Goal: Information Seeking & Learning: Get advice/opinions

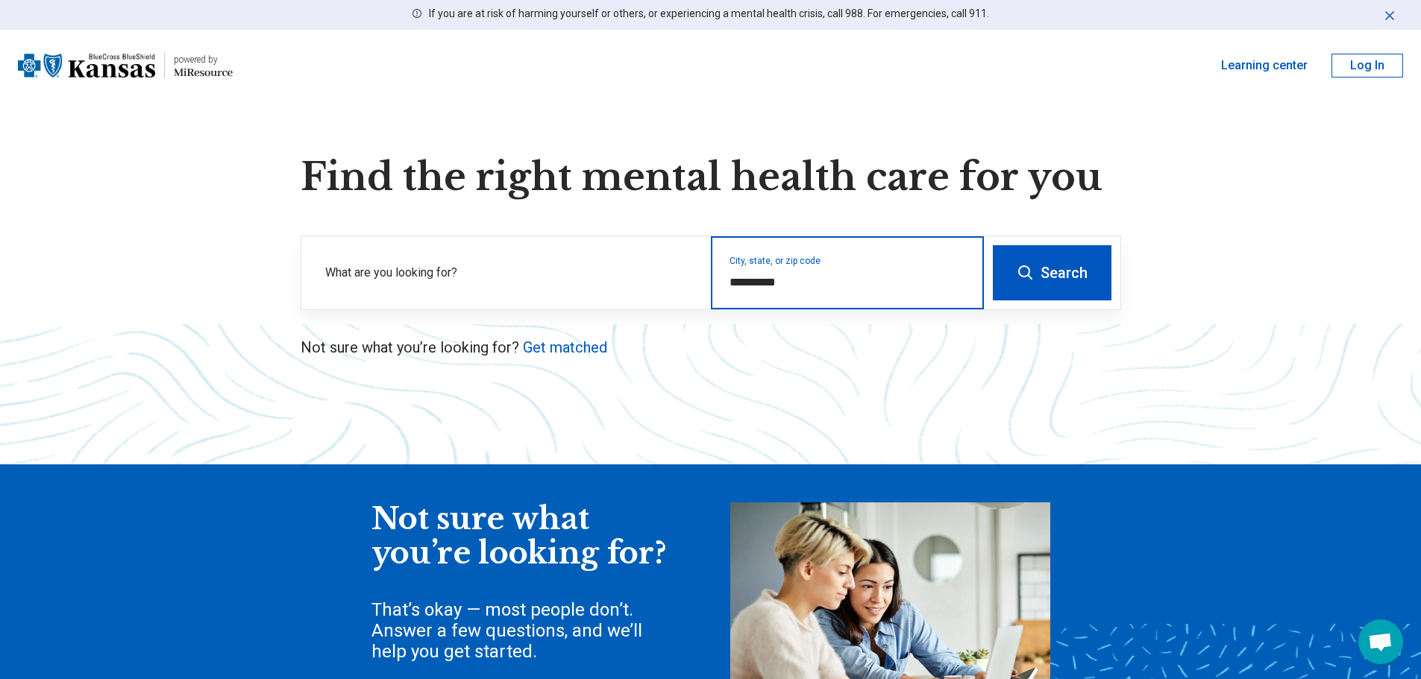
click at [797, 274] on input "**********" at bounding box center [847, 283] width 236 height 18
drag, startPoint x: 801, startPoint y: 280, endPoint x: 663, endPoint y: 271, distance: 138.3
click at [662, 271] on div "**********" at bounding box center [642, 272] width 682 height 73
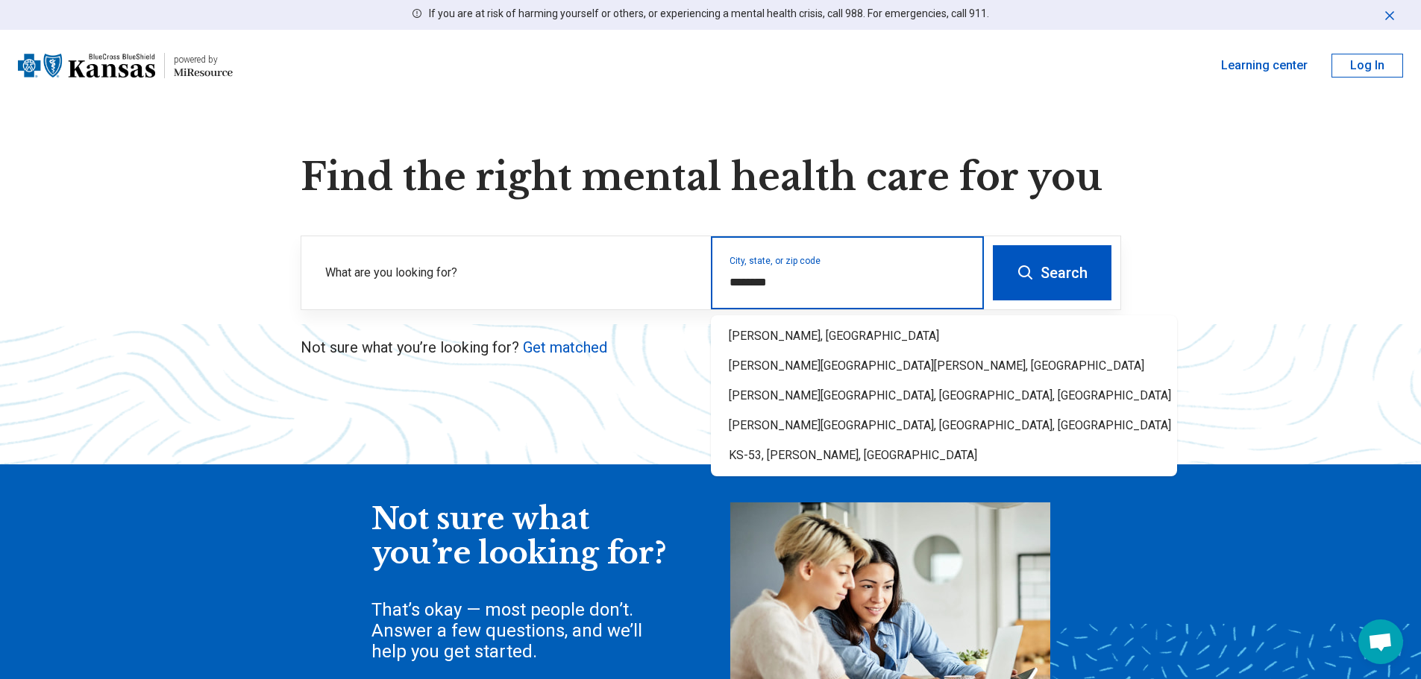
type input "********"
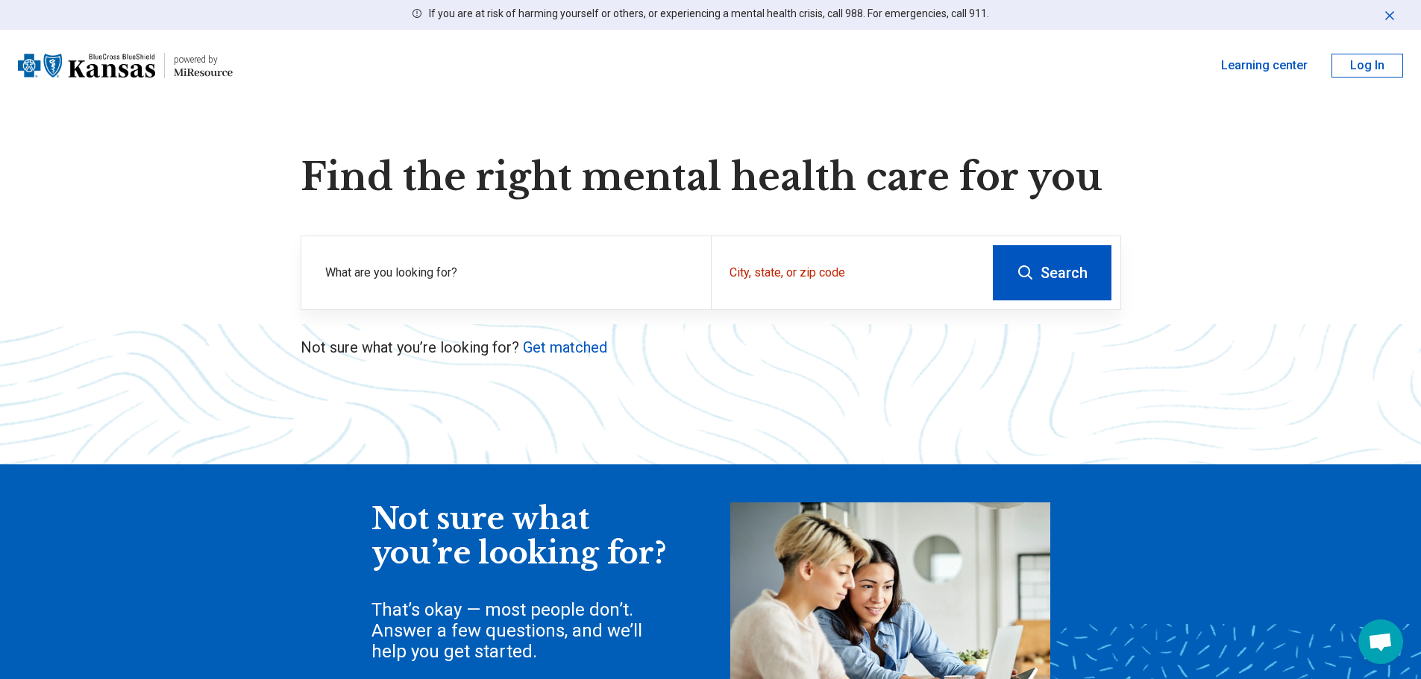
click at [1058, 271] on button "Search" at bounding box center [1052, 272] width 119 height 55
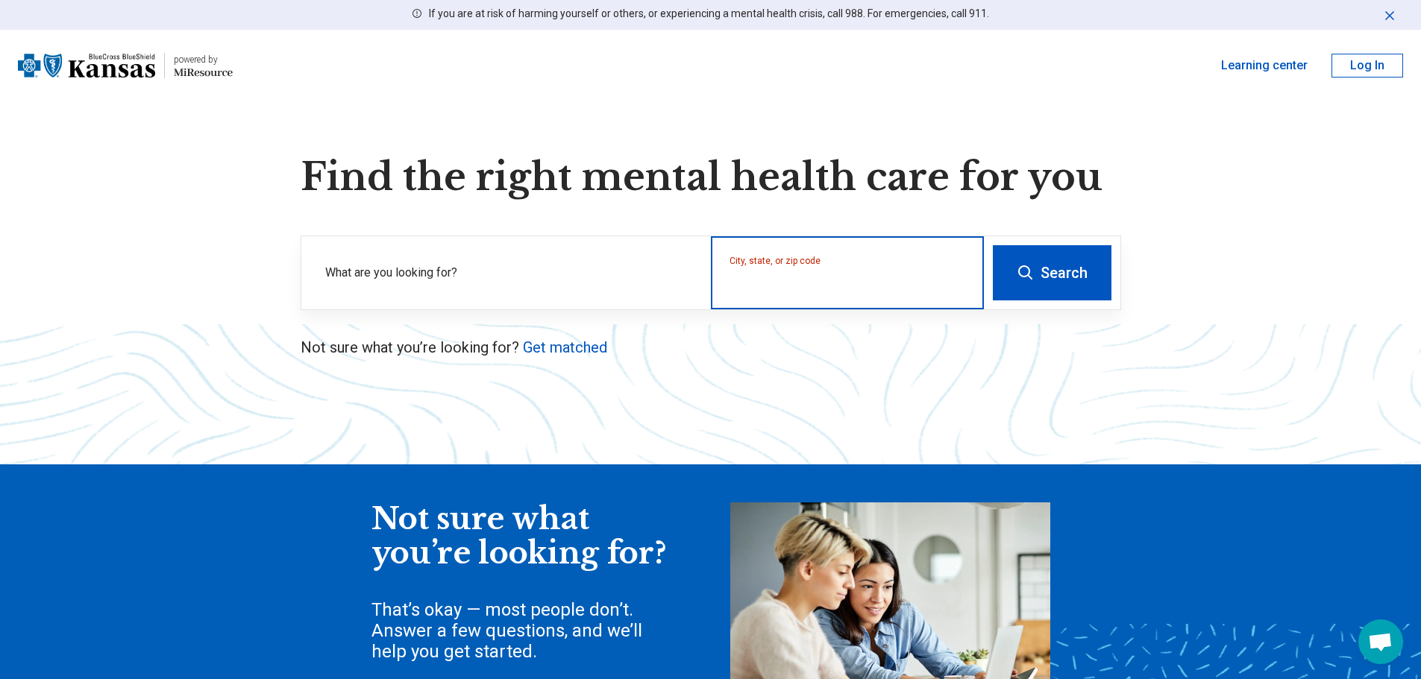
click at [857, 282] on input "City, state, or zip code" at bounding box center [847, 283] width 236 height 18
drag, startPoint x: 767, startPoint y: 286, endPoint x: 577, endPoint y: 289, distance: 190.2
click at [761, 286] on input "City, state, or zip code" at bounding box center [847, 283] width 236 height 18
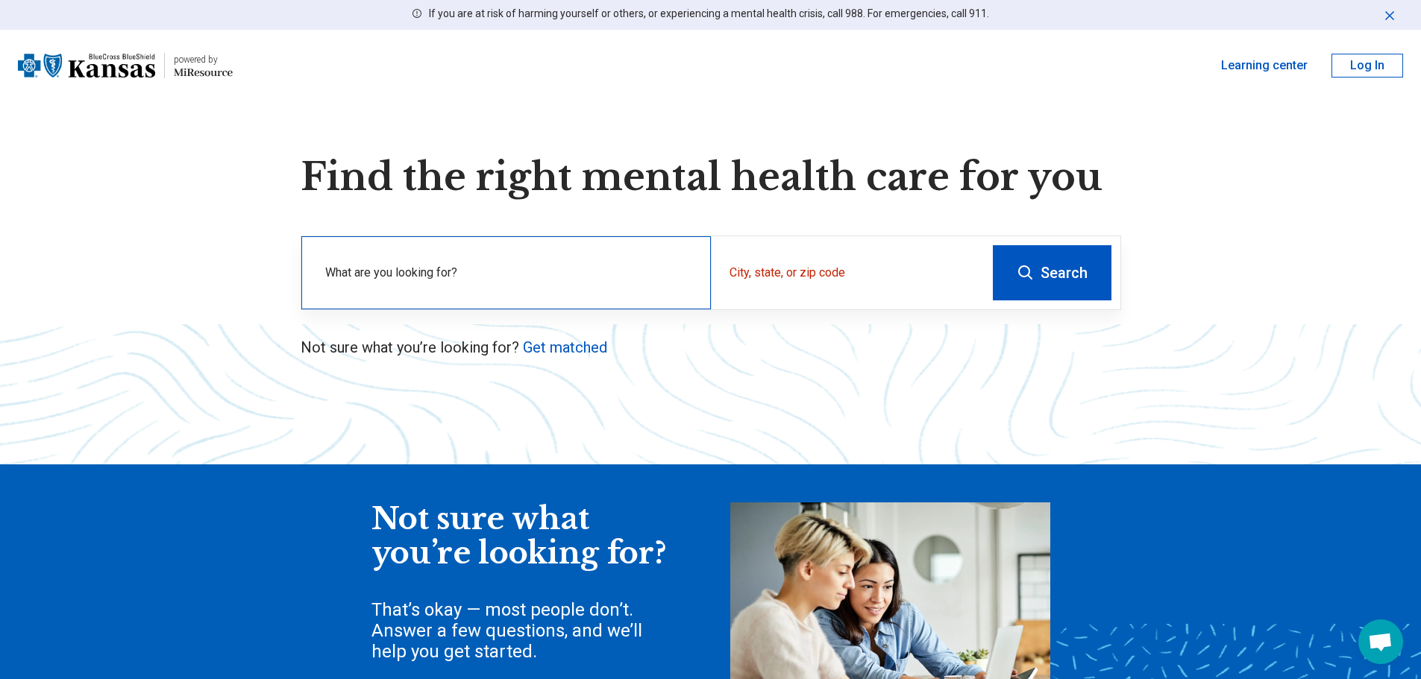
click at [457, 278] on label "What are you looking for?" at bounding box center [509, 273] width 368 height 18
click at [779, 274] on div "City, state, or zip code" at bounding box center [847, 272] width 273 height 73
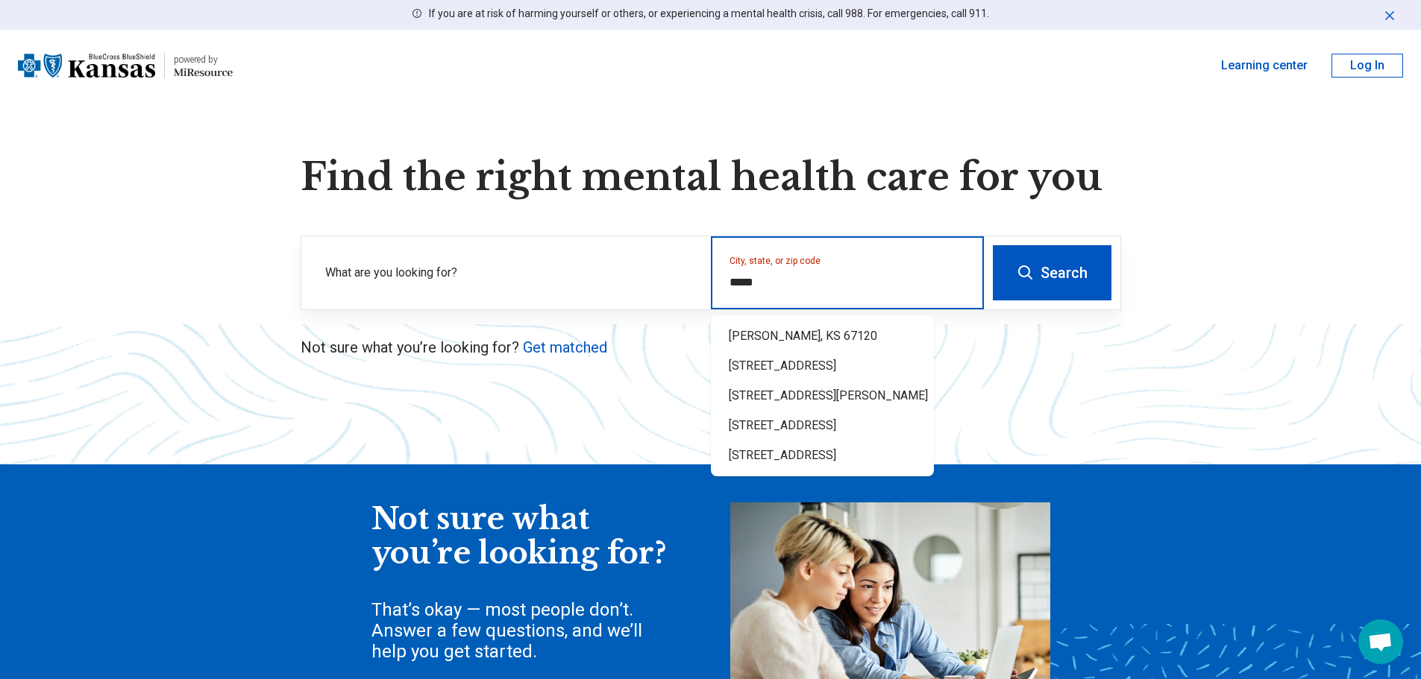
type input "*****"
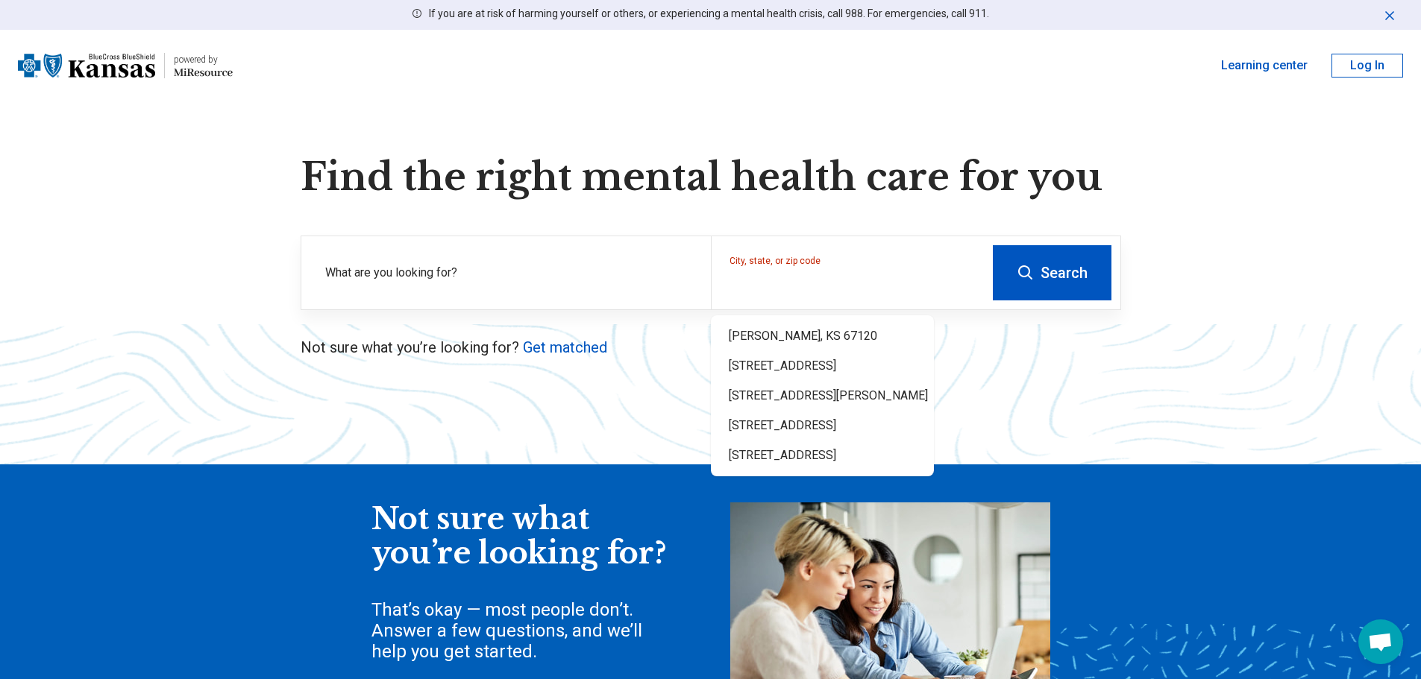
click at [1022, 277] on icon at bounding box center [1026, 273] width 18 height 18
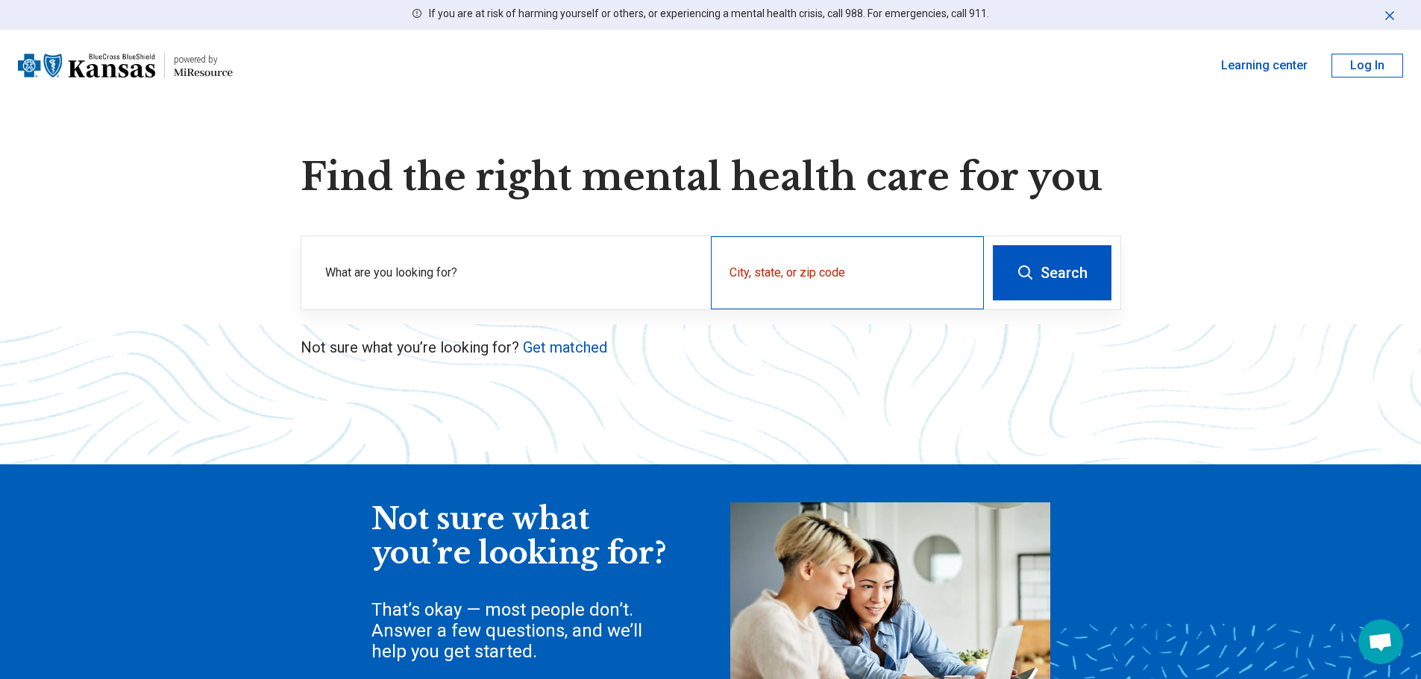
click at [762, 264] on div "City, state, or zip code" at bounding box center [847, 272] width 273 height 73
click at [759, 280] on input "City, state, or zip code" at bounding box center [847, 283] width 236 height 18
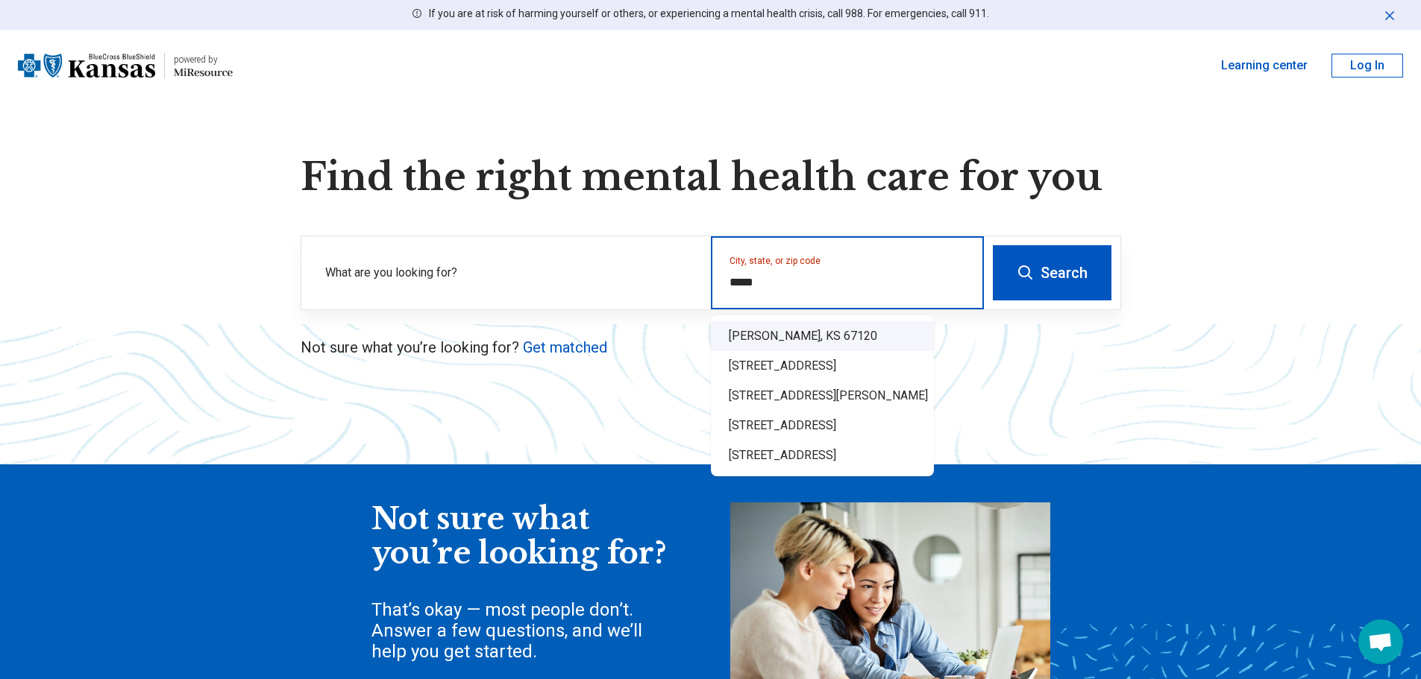
click at [766, 333] on div "Peck, KS 67120" at bounding box center [822, 336] width 223 height 30
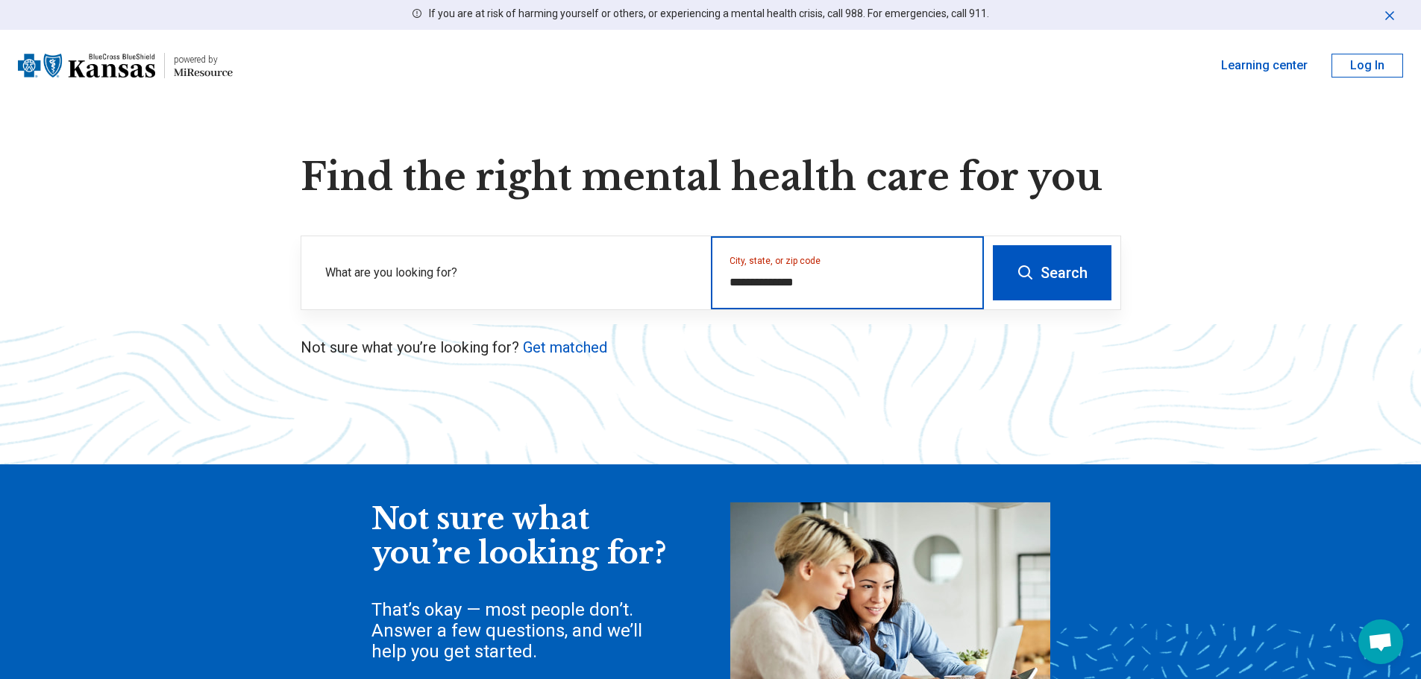
type input "**********"
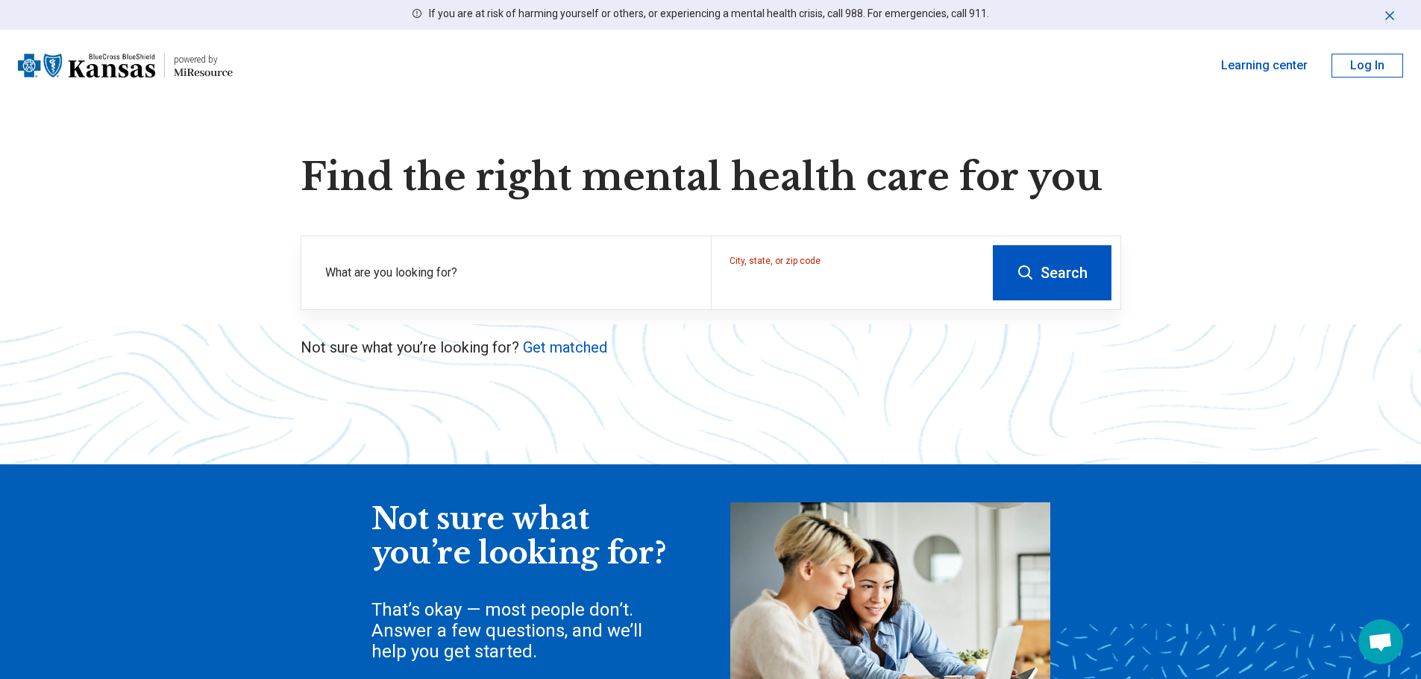
click at [1049, 277] on button "Search" at bounding box center [1052, 272] width 119 height 55
click at [603, 271] on label "What are you looking for?" at bounding box center [509, 273] width 368 height 18
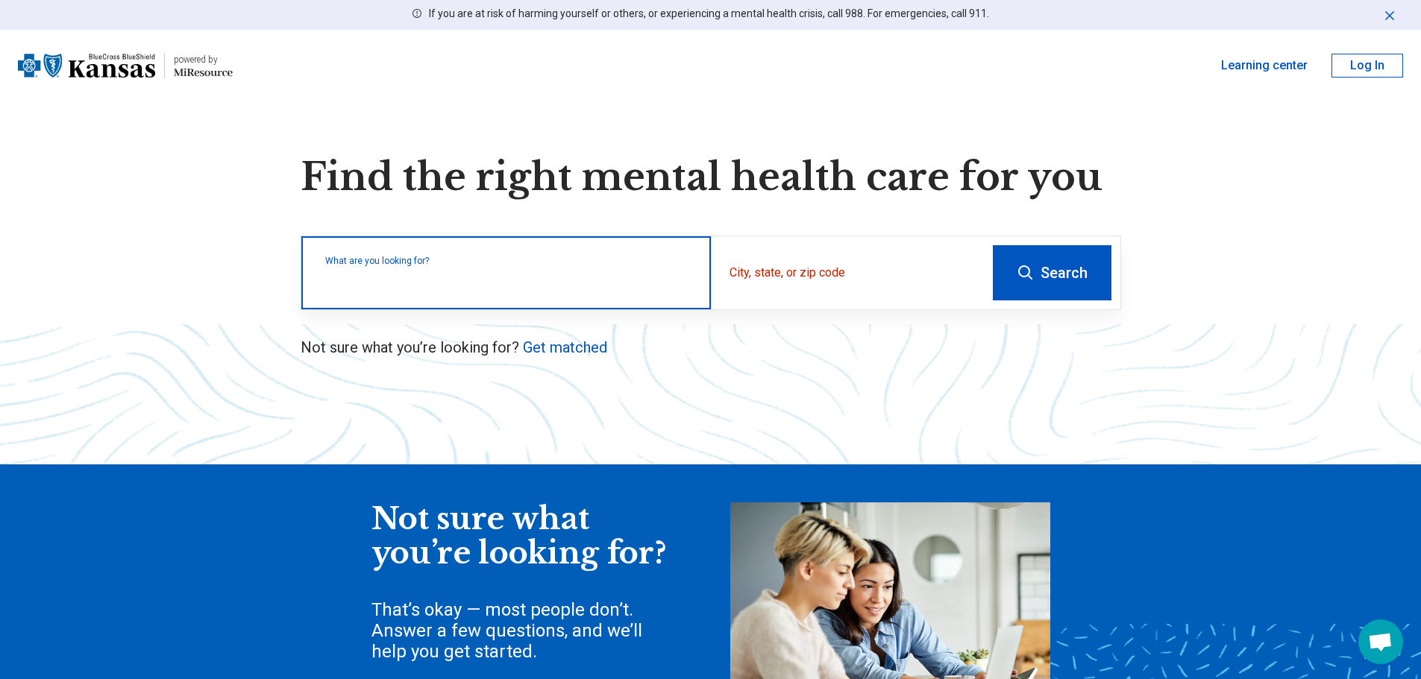
click at [419, 275] on input "text" at bounding box center [509, 280] width 368 height 18
click at [438, 268] on div "What are you looking for?" at bounding box center [505, 272] width 409 height 73
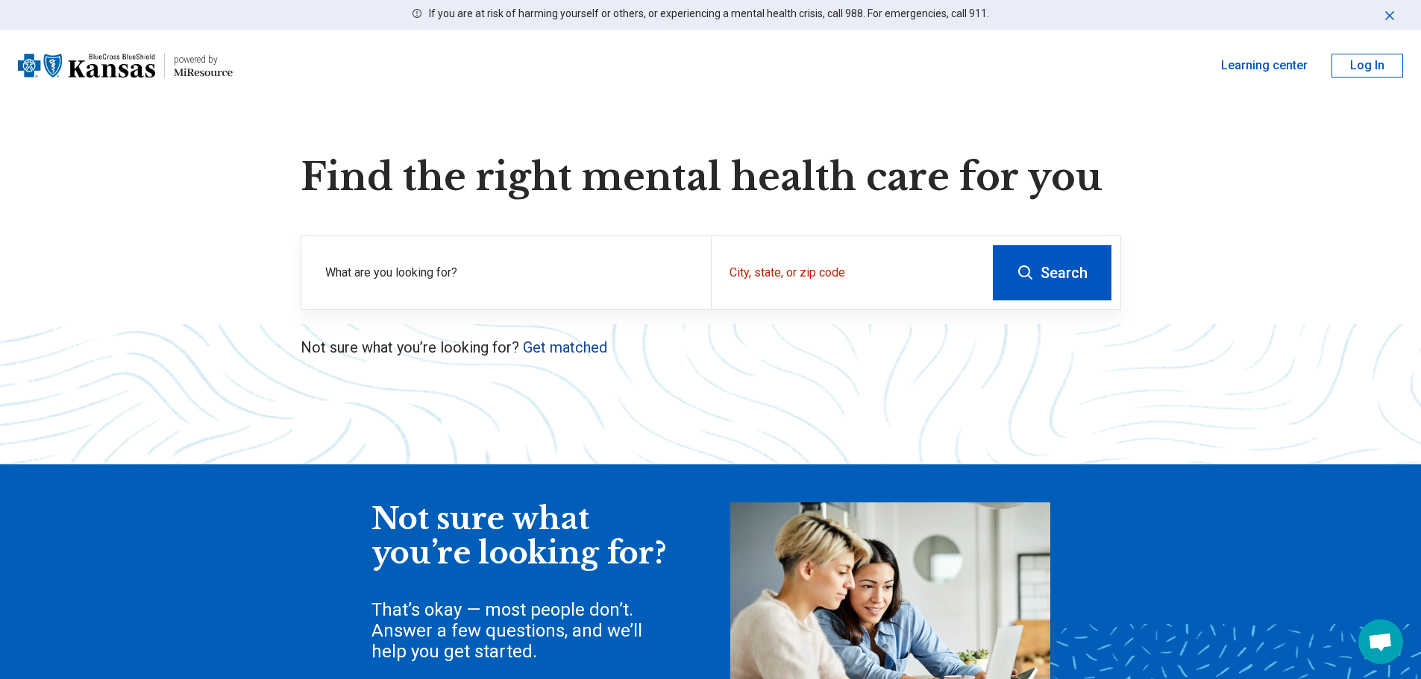
click at [559, 345] on link "Get matched" at bounding box center [565, 348] width 84 height 18
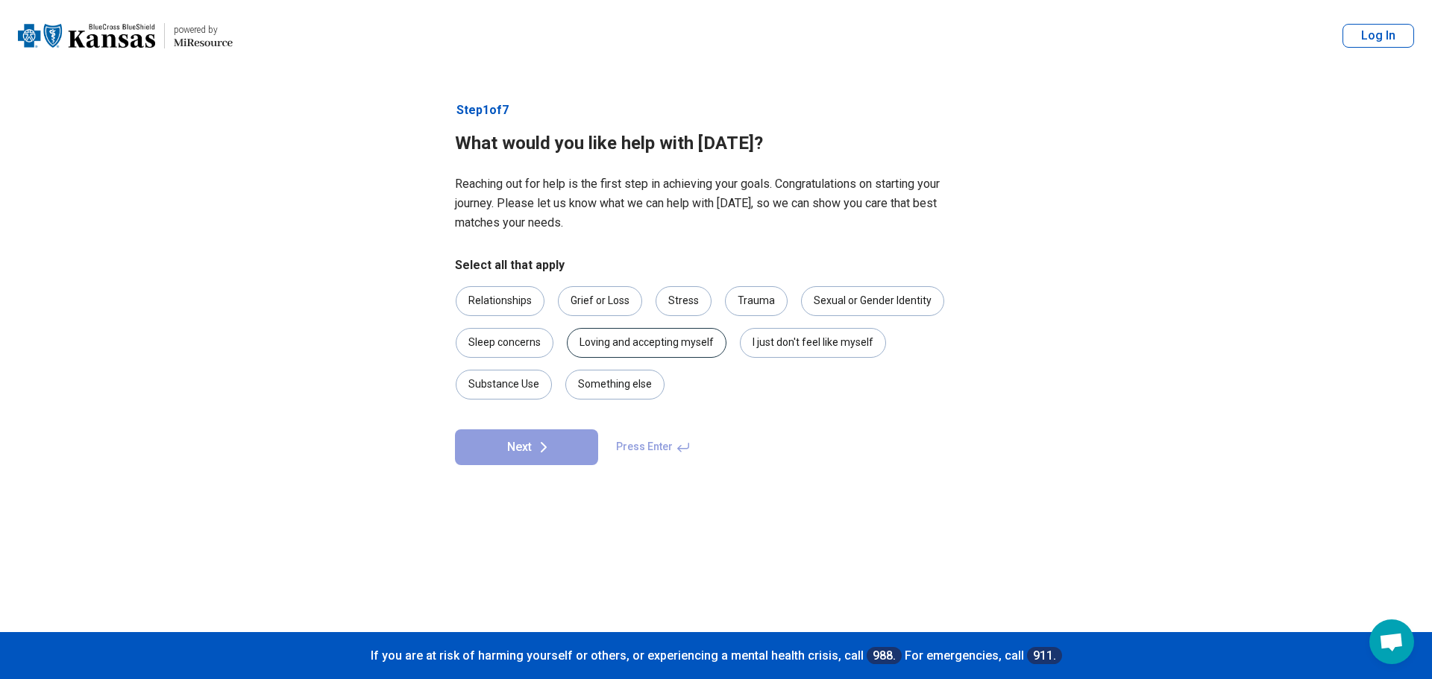
click at [665, 338] on div "Loving and accepting myself" at bounding box center [647, 343] width 160 height 30
click at [647, 382] on div "Something else" at bounding box center [614, 385] width 99 height 30
click at [559, 448] on button "Next" at bounding box center [526, 448] width 143 height 36
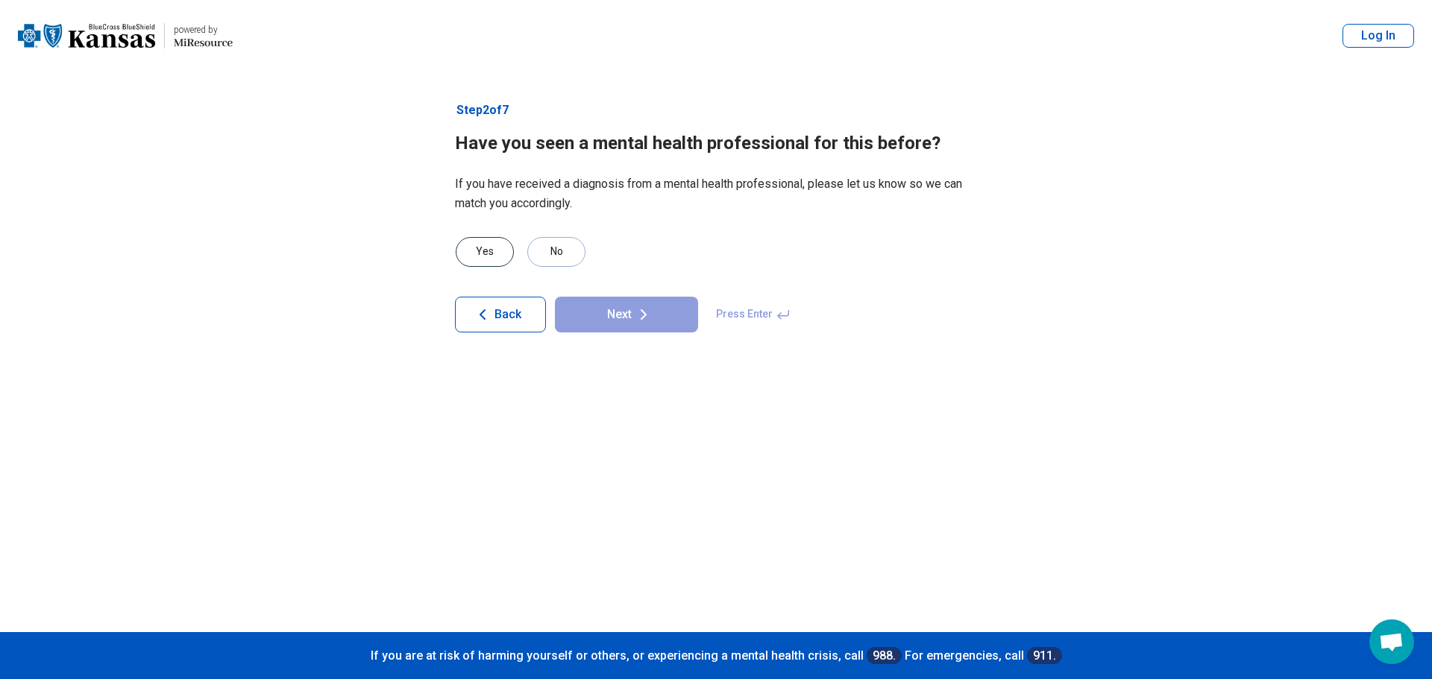
click at [490, 252] on div "Yes" at bounding box center [485, 252] width 58 height 30
click at [620, 314] on button "Next" at bounding box center [626, 315] width 143 height 36
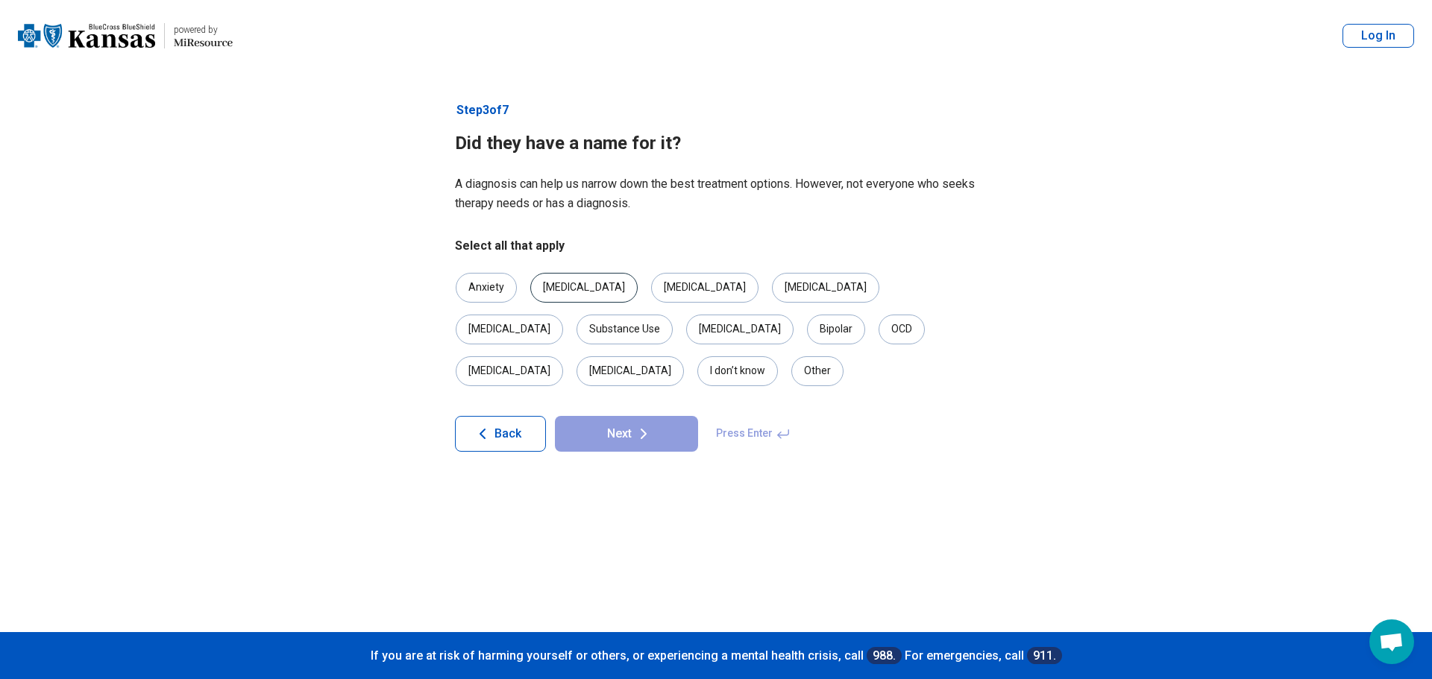
click at [579, 283] on div "Depression" at bounding box center [583, 288] width 107 height 30
click at [631, 416] on button "Next" at bounding box center [626, 434] width 143 height 36
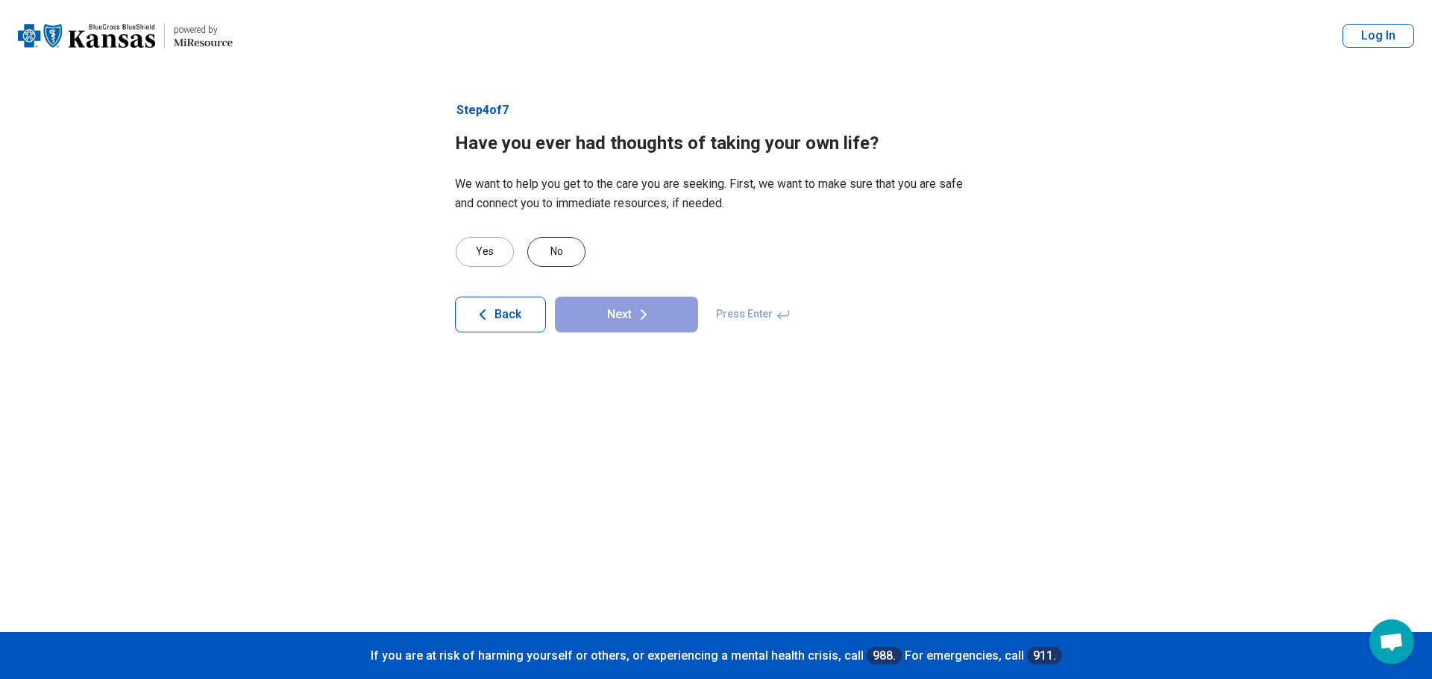
click at [564, 251] on div "No" at bounding box center [556, 252] width 58 height 30
click at [627, 322] on button "Next" at bounding box center [626, 315] width 143 height 36
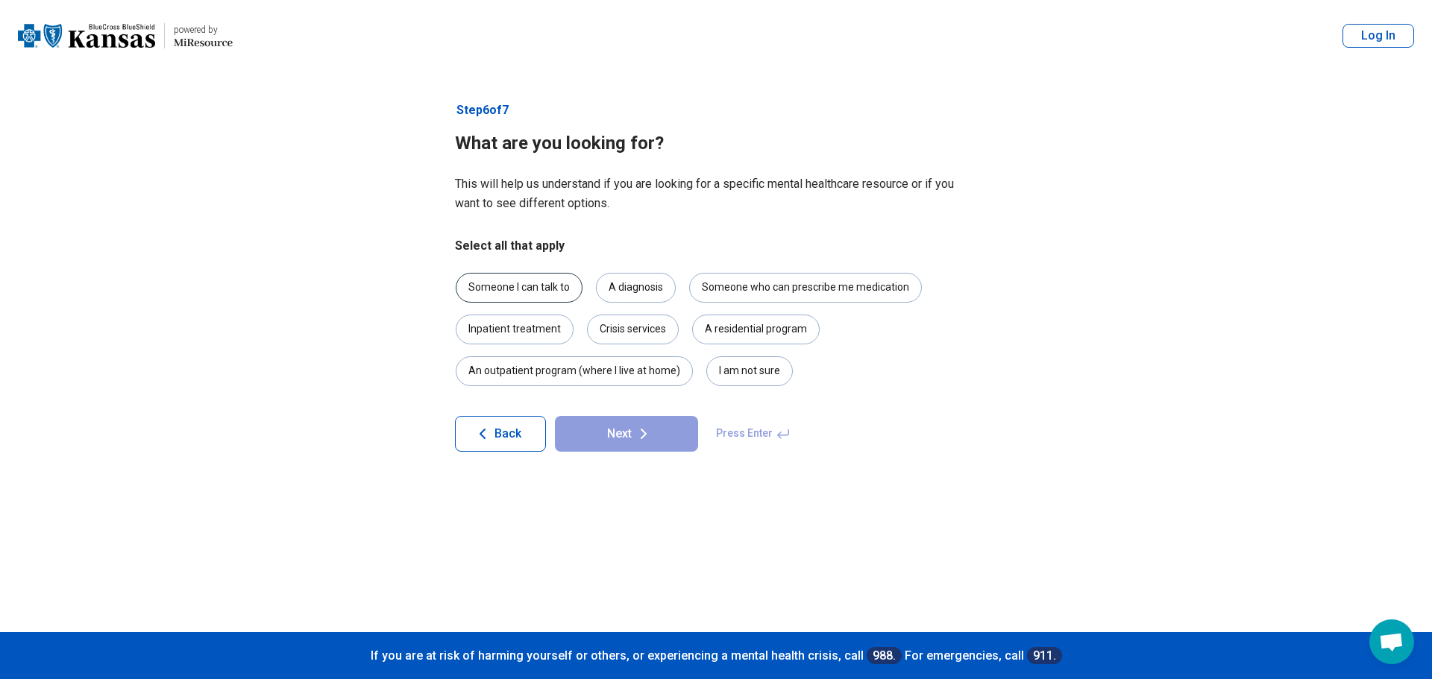
click at [514, 288] on div "Someone I can talk to" at bounding box center [519, 288] width 127 height 30
click at [641, 432] on icon at bounding box center [644, 434] width 18 height 18
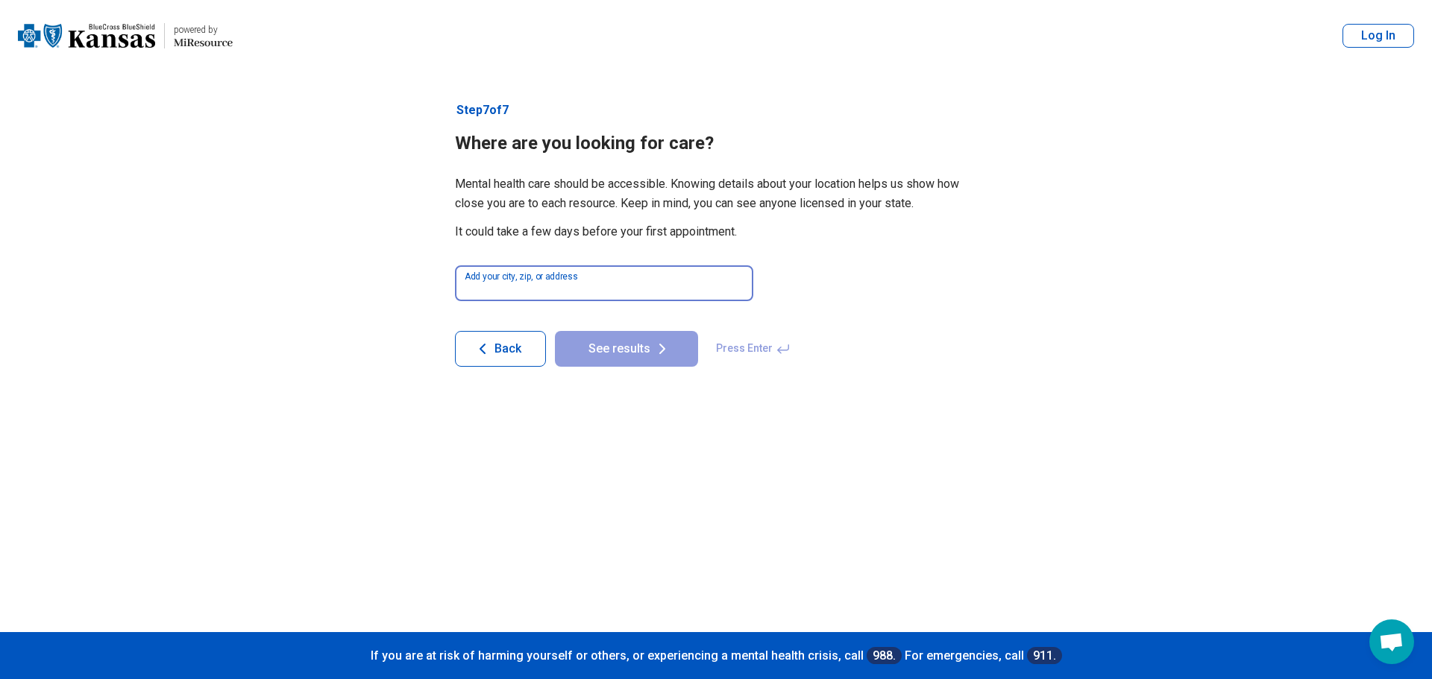
click at [567, 280] on input at bounding box center [604, 284] width 298 height 36
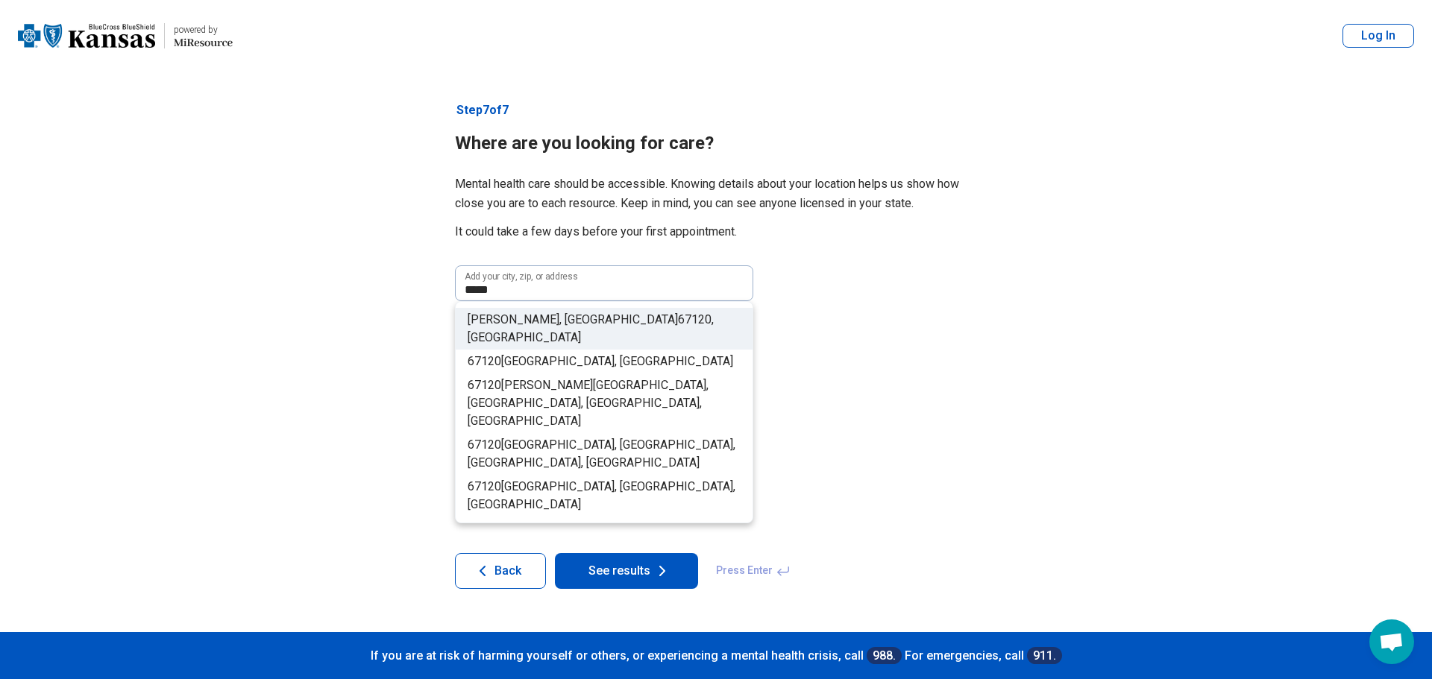
click at [555, 322] on span ", USA" at bounding box center [591, 328] width 246 height 32
type input "**********"
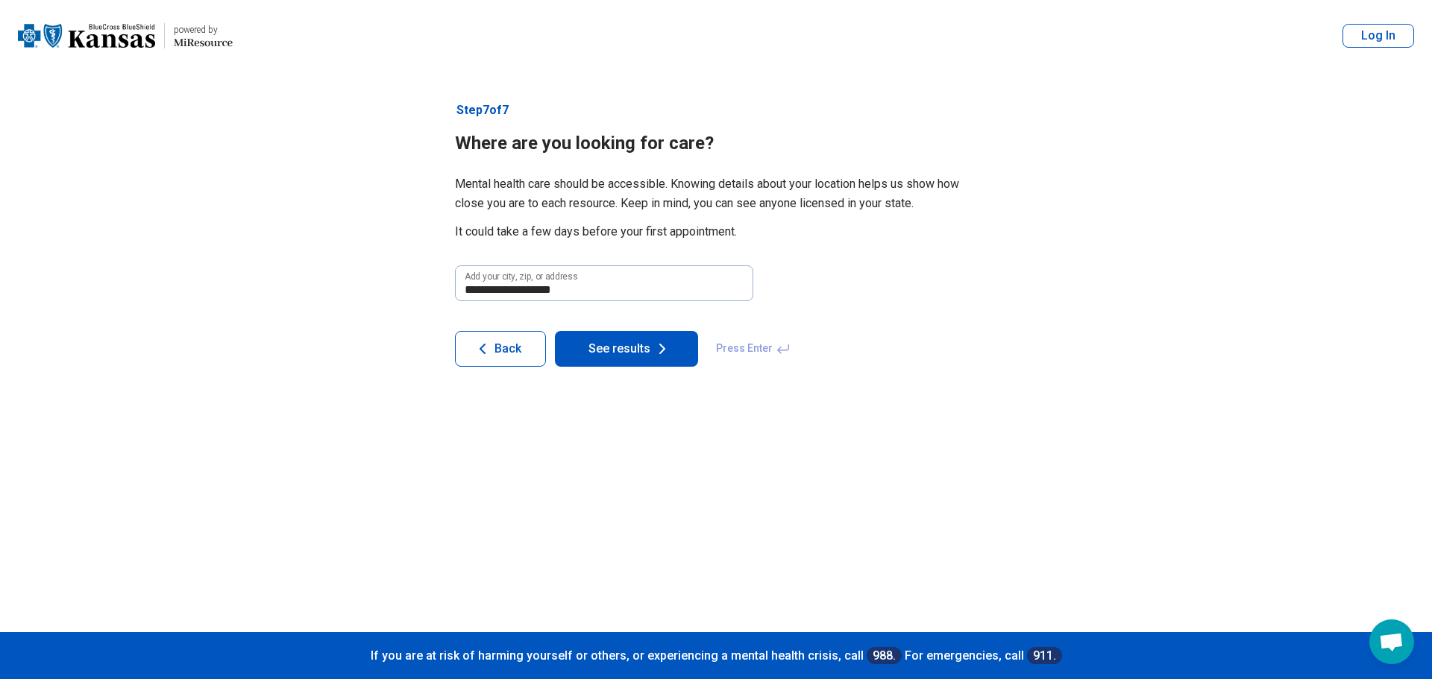
click at [647, 345] on button "See results" at bounding box center [626, 349] width 143 height 36
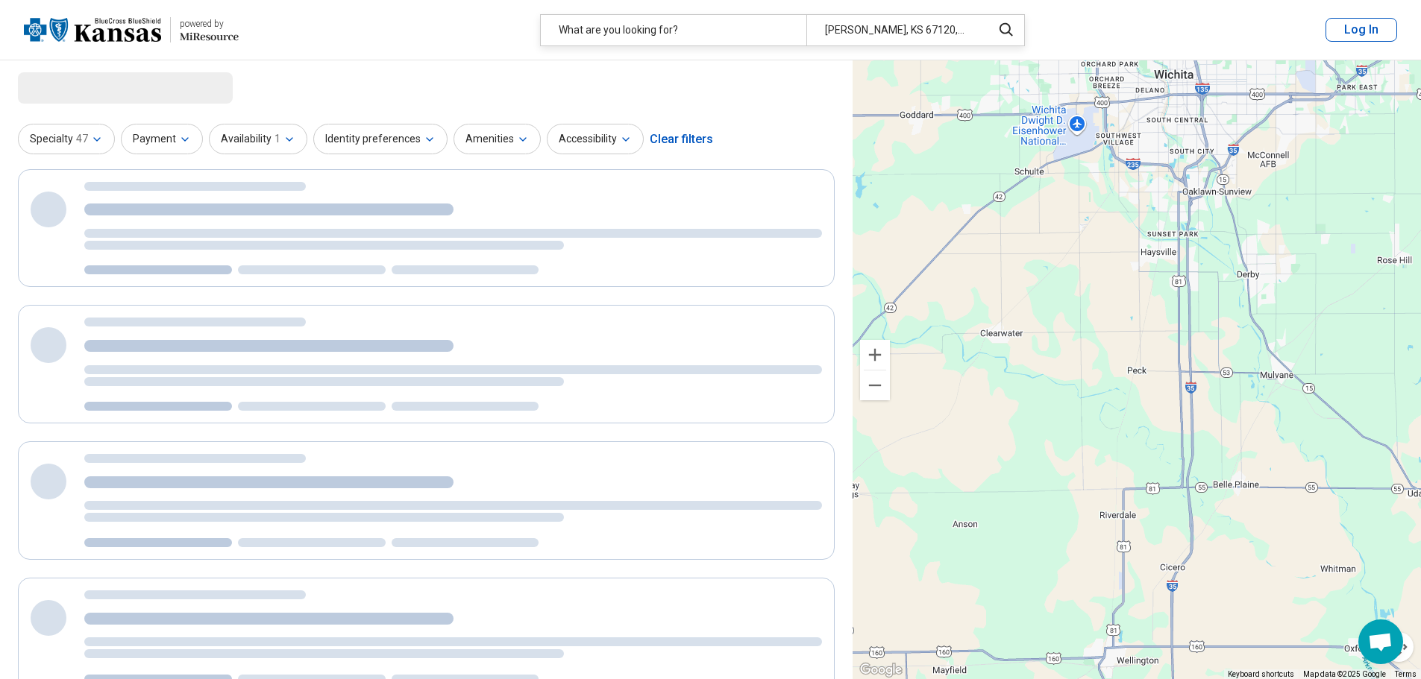
select select "***"
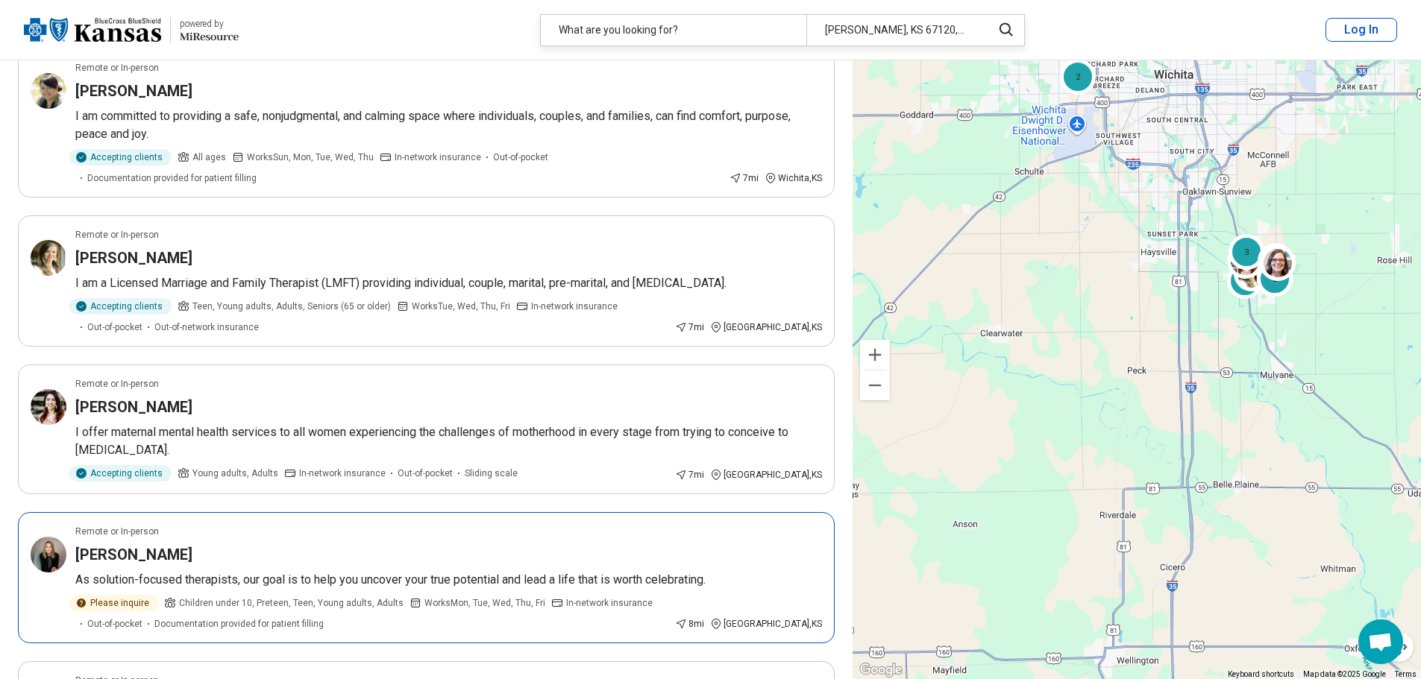
scroll to position [224, 0]
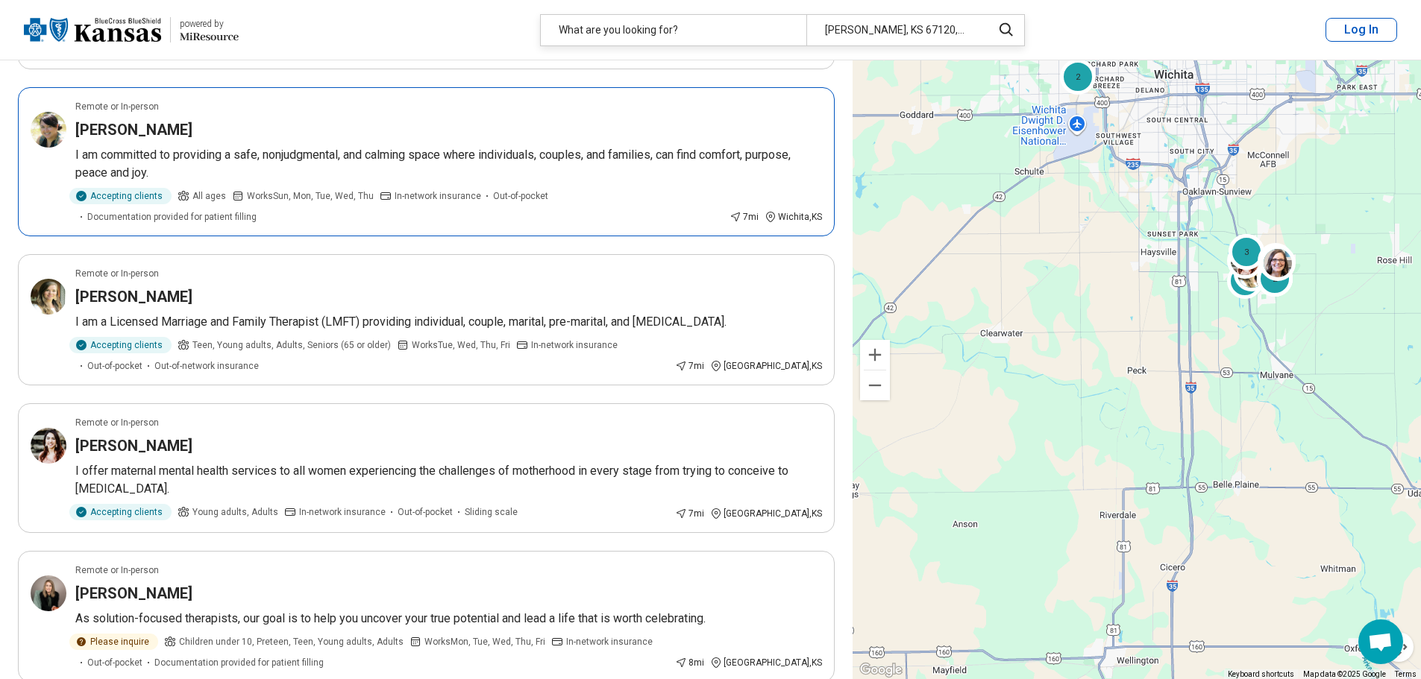
click at [54, 128] on img at bounding box center [49, 130] width 36 height 36
click at [228, 286] on div "Shelby Williams" at bounding box center [448, 296] width 747 height 21
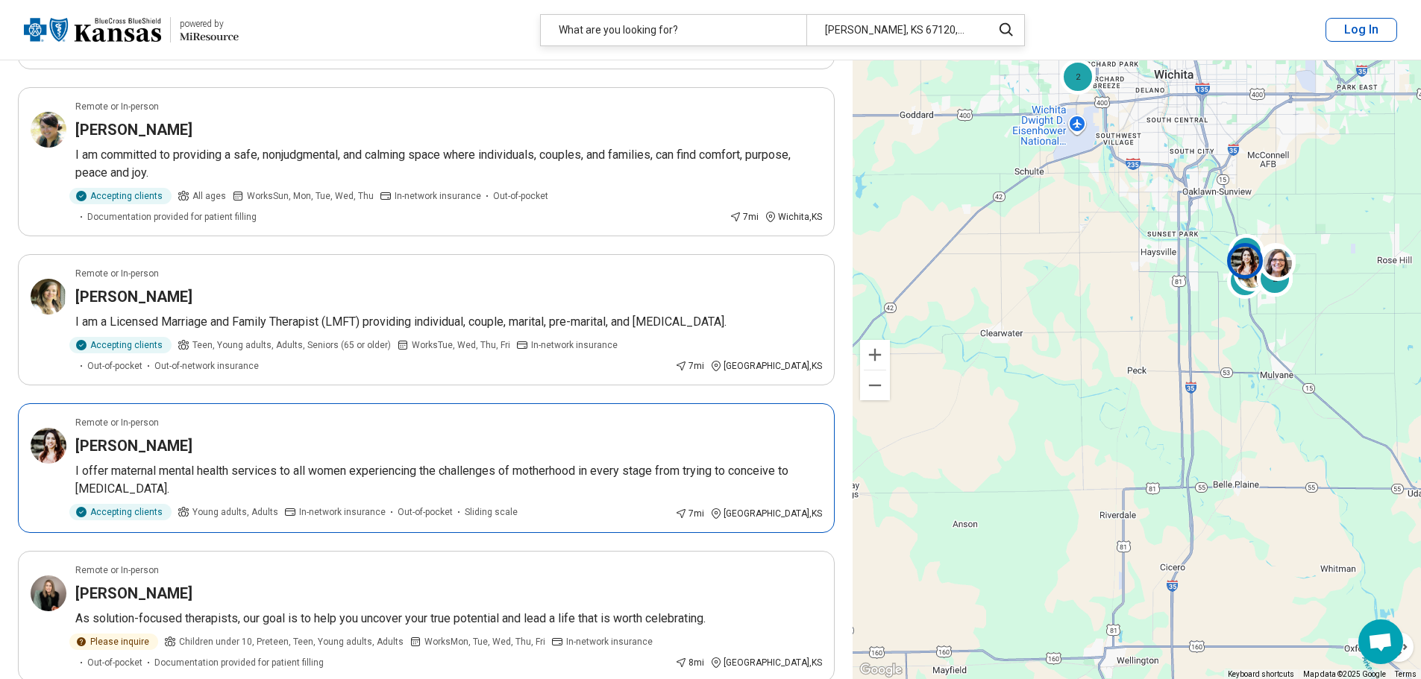
click at [50, 428] on img at bounding box center [49, 446] width 36 height 36
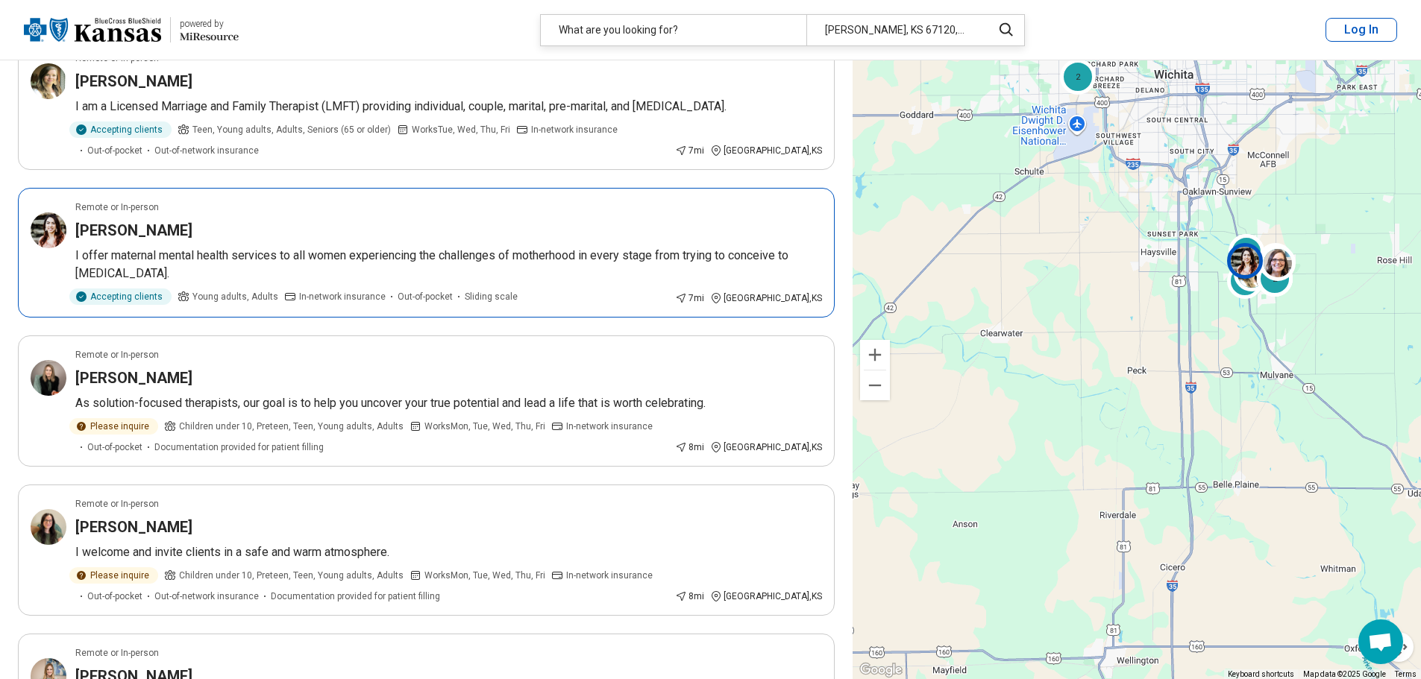
scroll to position [447, 0]
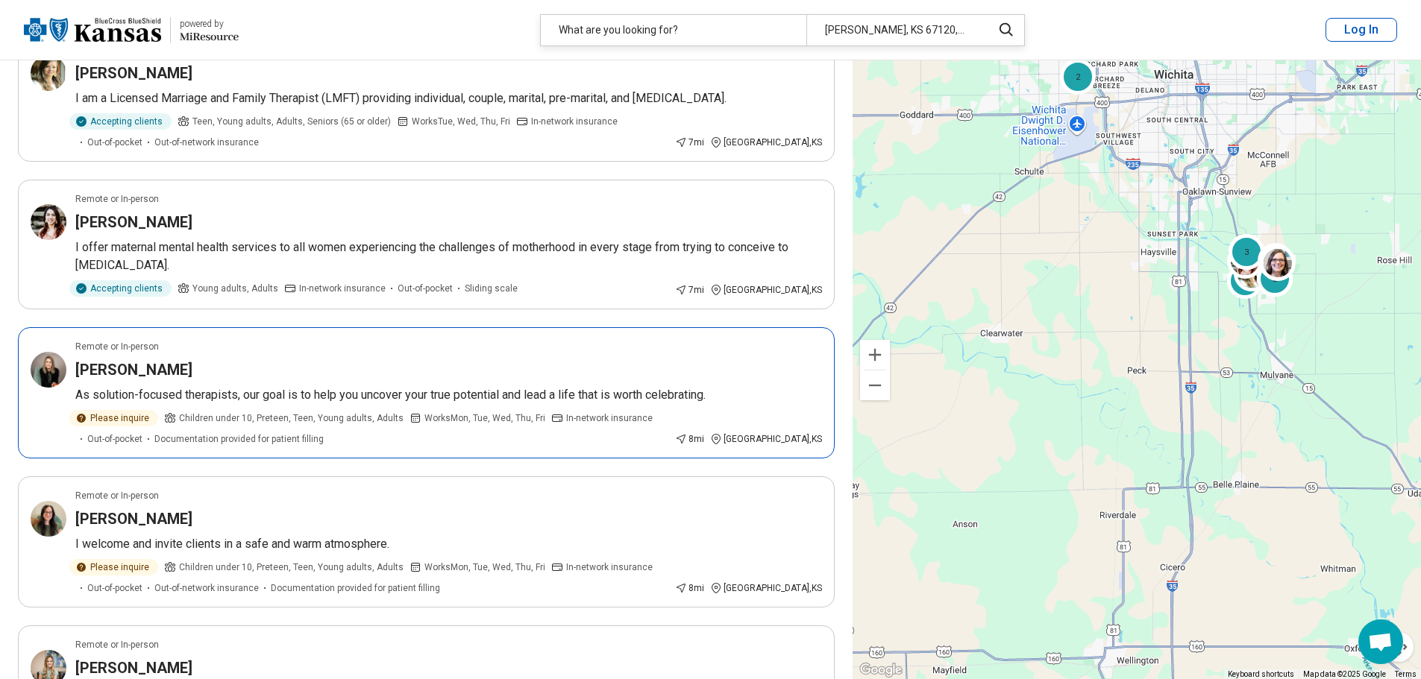
click at [387, 362] on article "Remote or In-person Amy Meek As solution-focused therapists, our goal is to hel…" at bounding box center [426, 392] width 817 height 131
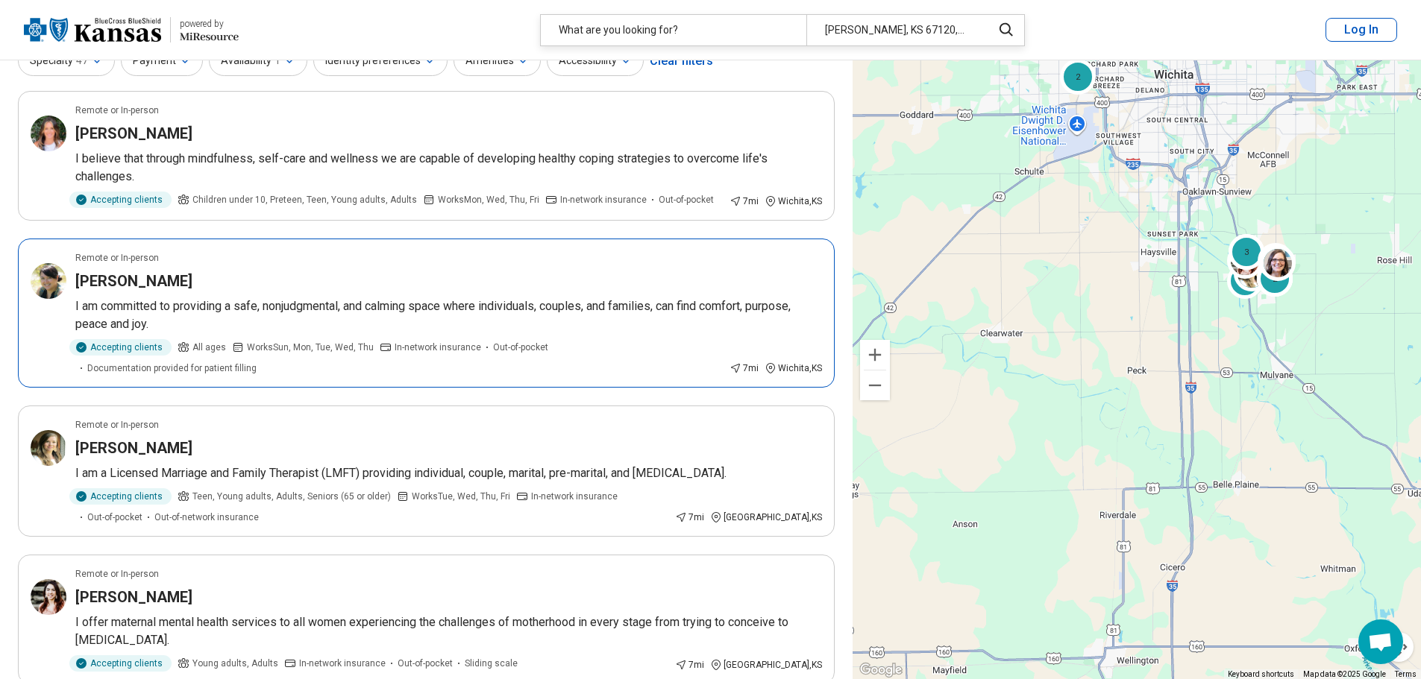
scroll to position [0, 0]
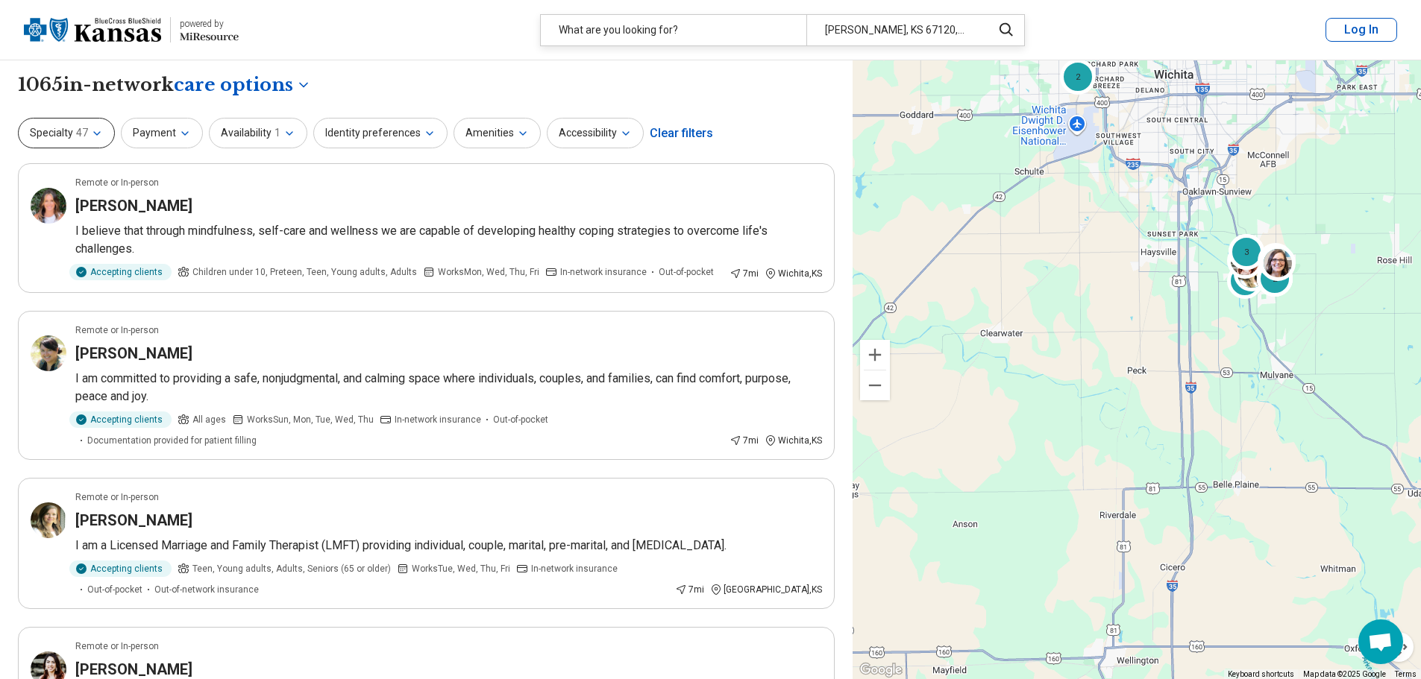
click at [91, 133] on icon "button" at bounding box center [97, 134] width 12 height 12
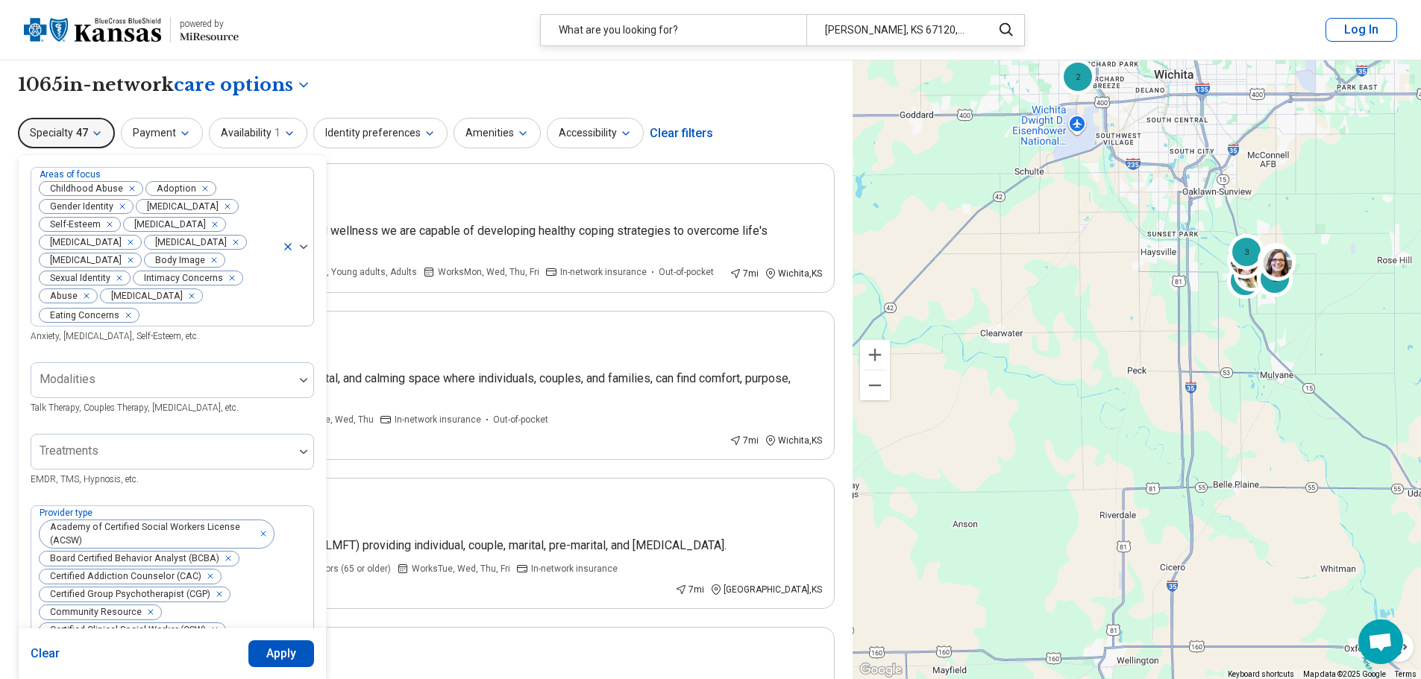
click at [189, 341] on div "Areas of focus Childhood Abuse Adoption Gender Identity Self-Harm Self-Esteem D…" at bounding box center [172, 255] width 283 height 177
click at [303, 248] on img at bounding box center [303, 247] width 7 height 4
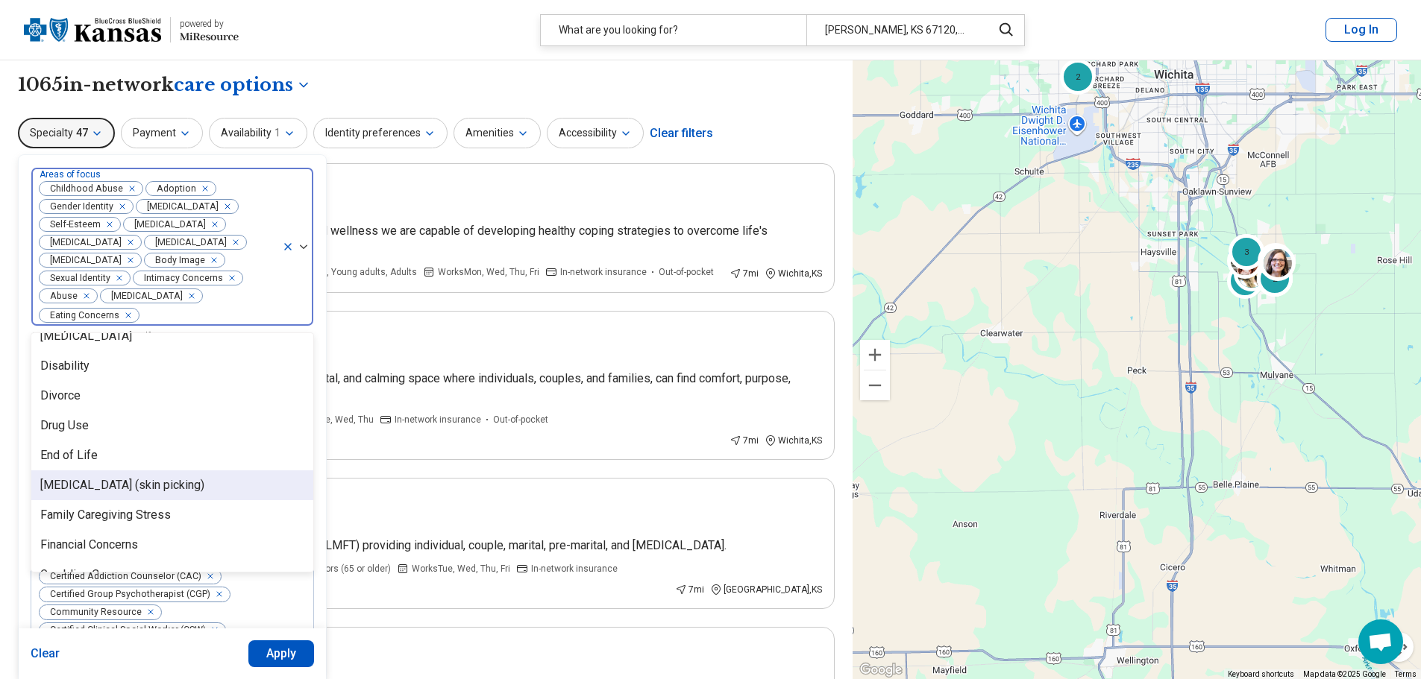
scroll to position [895, 0]
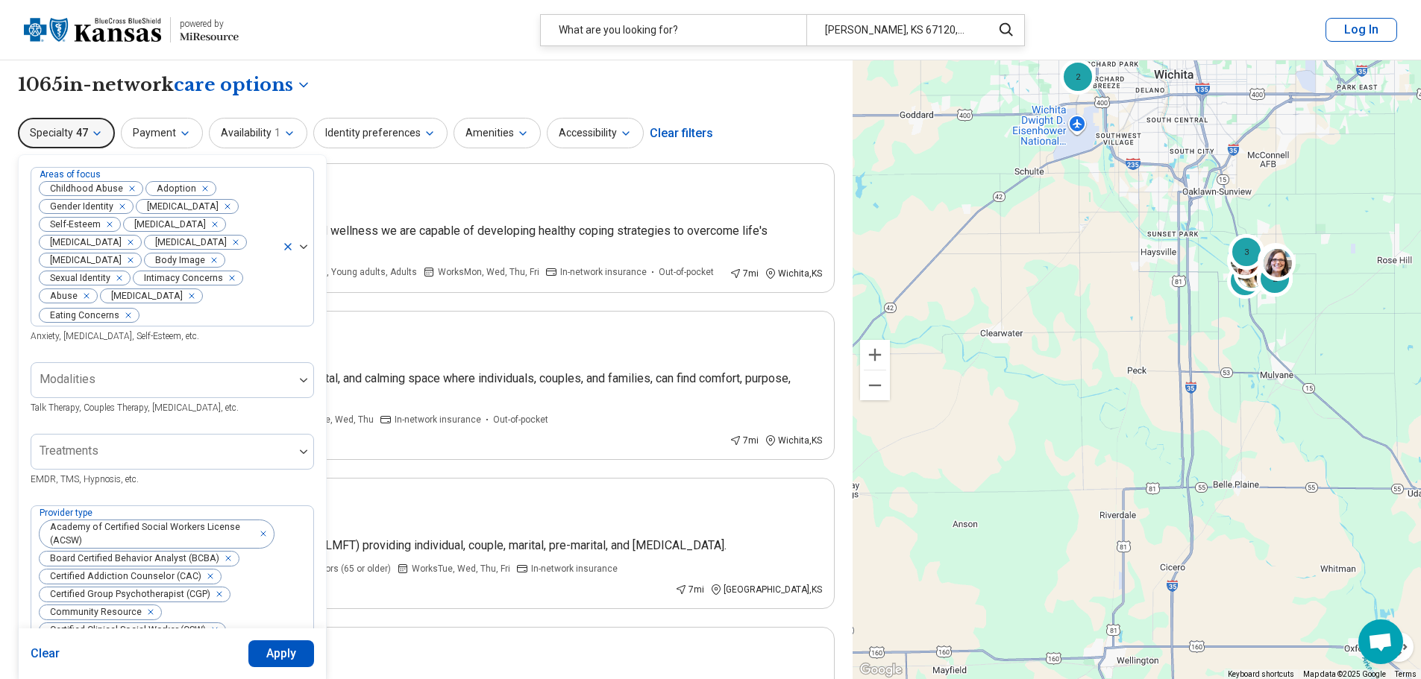
click at [422, 42] on header "powered by Miresource logo What are you looking for? Peck, KS 67120, USA Log In" at bounding box center [710, 30] width 1421 height 60
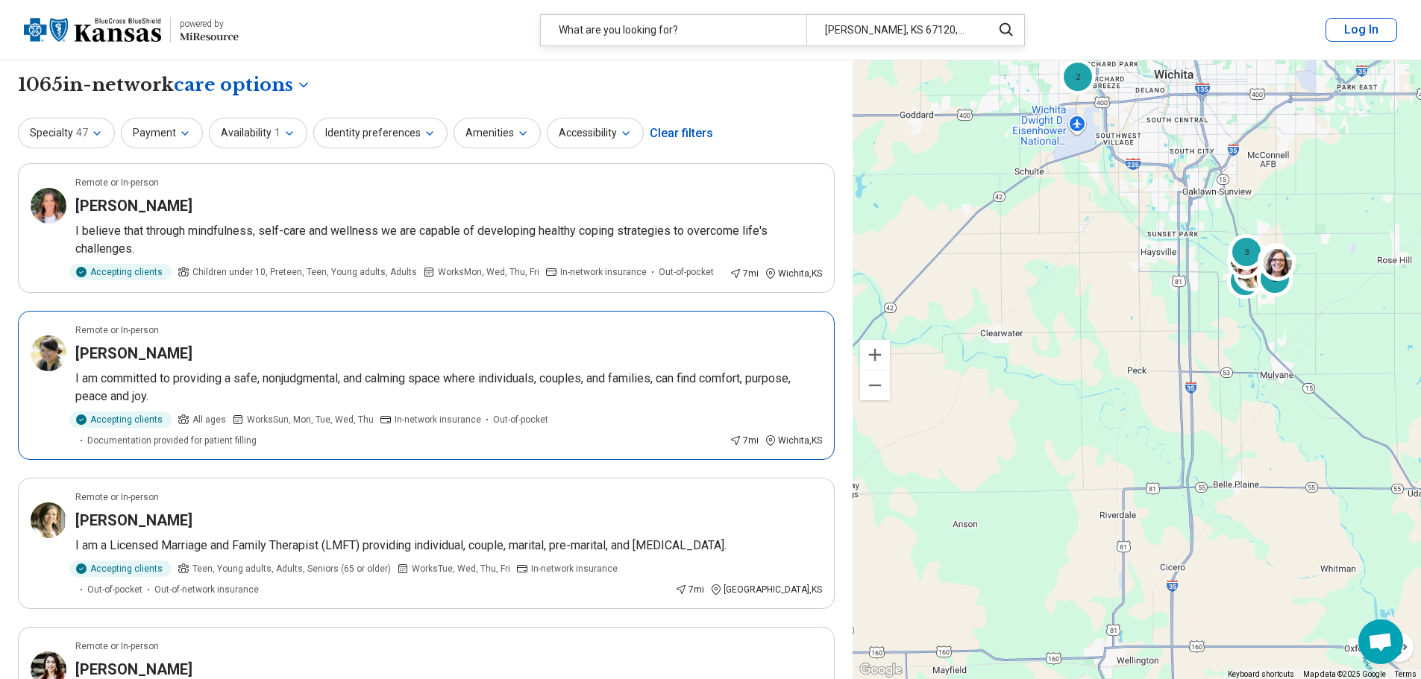
click at [374, 348] on div "ANA LIZA SCULLY-SKINNER" at bounding box center [448, 353] width 747 height 21
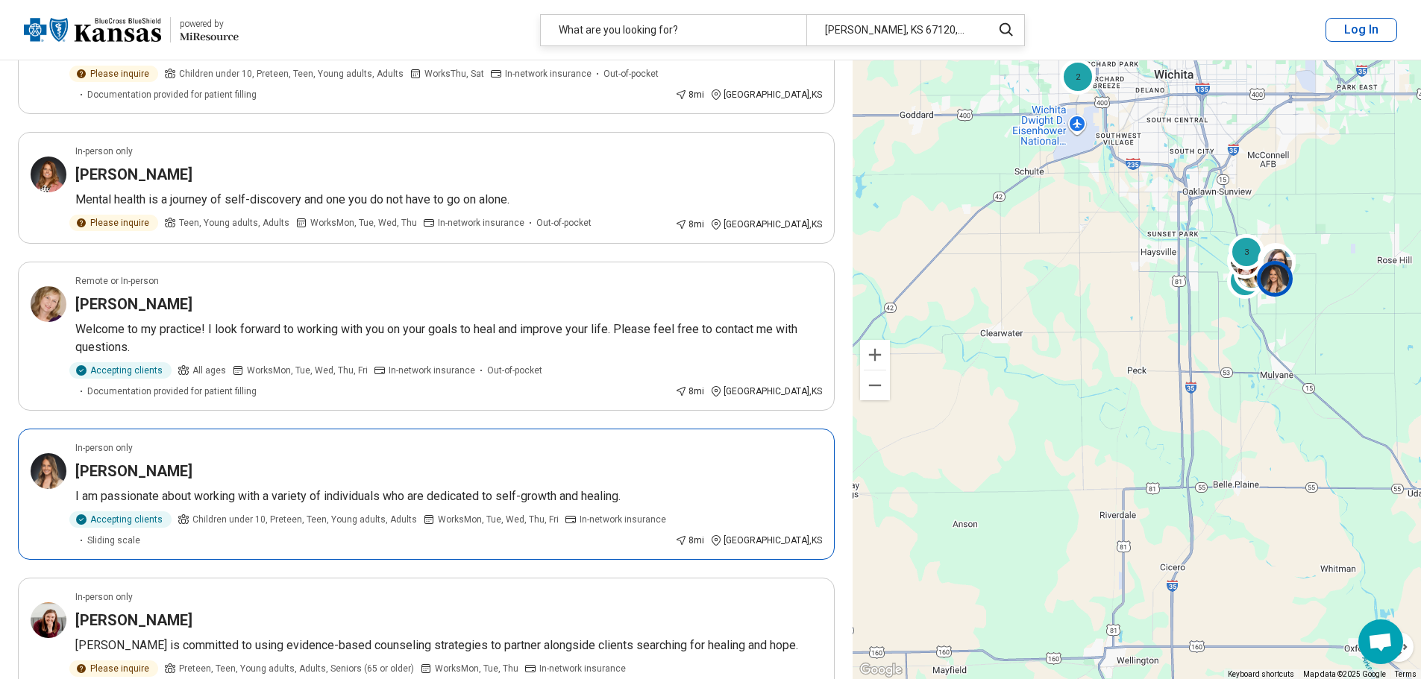
scroll to position [1790, 0]
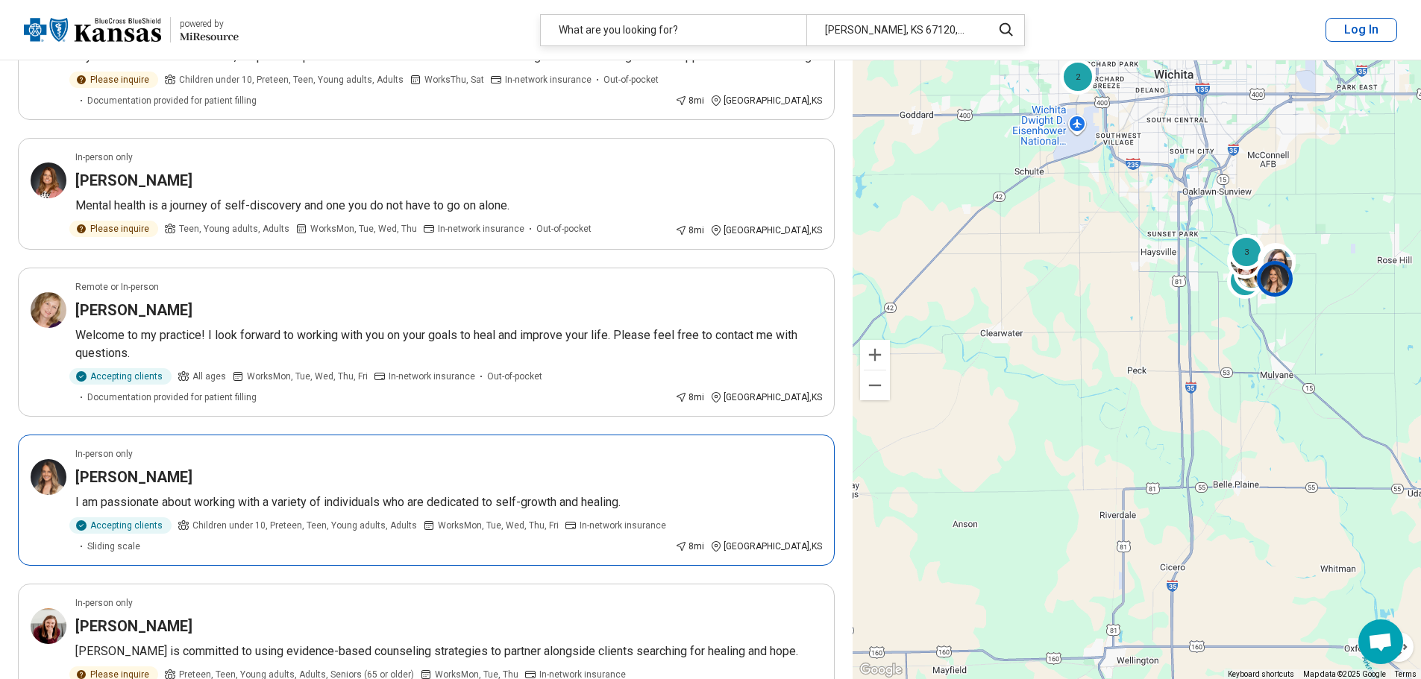
click at [241, 447] on div "In-person only" at bounding box center [448, 453] width 747 height 13
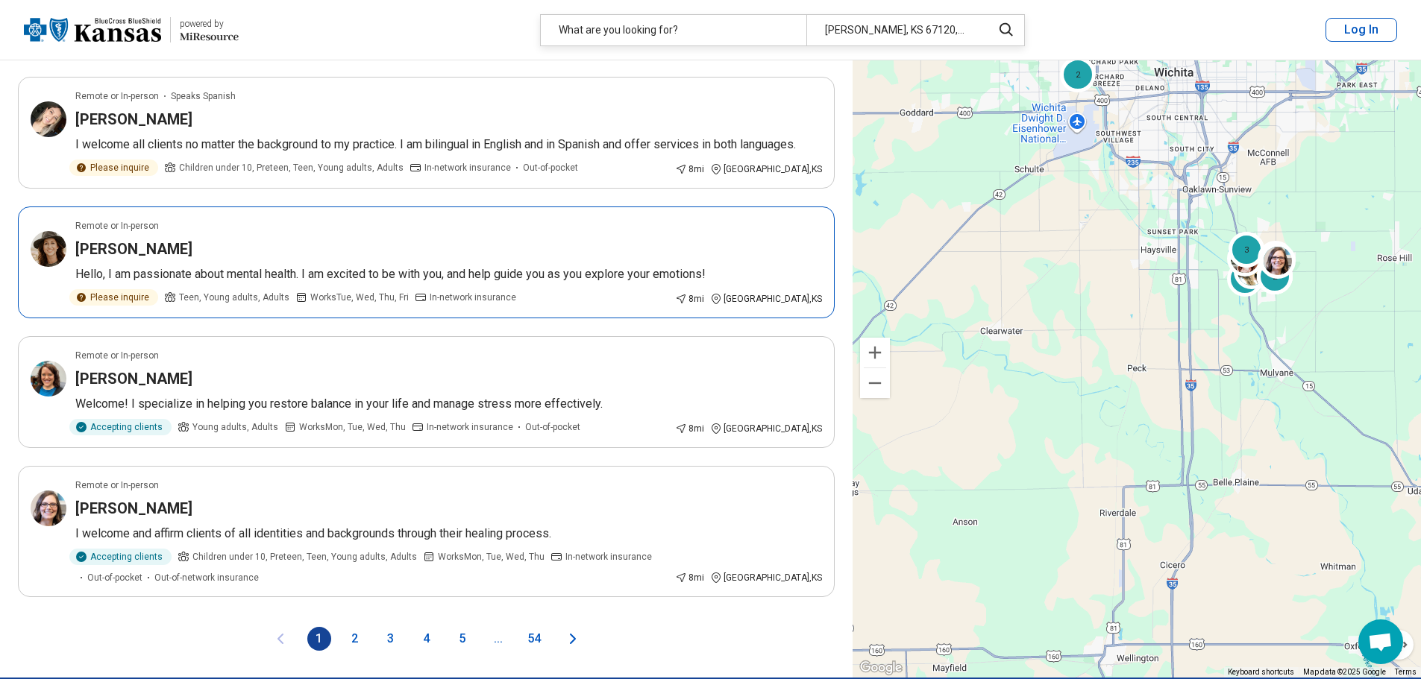
scroll to position [2461, 0]
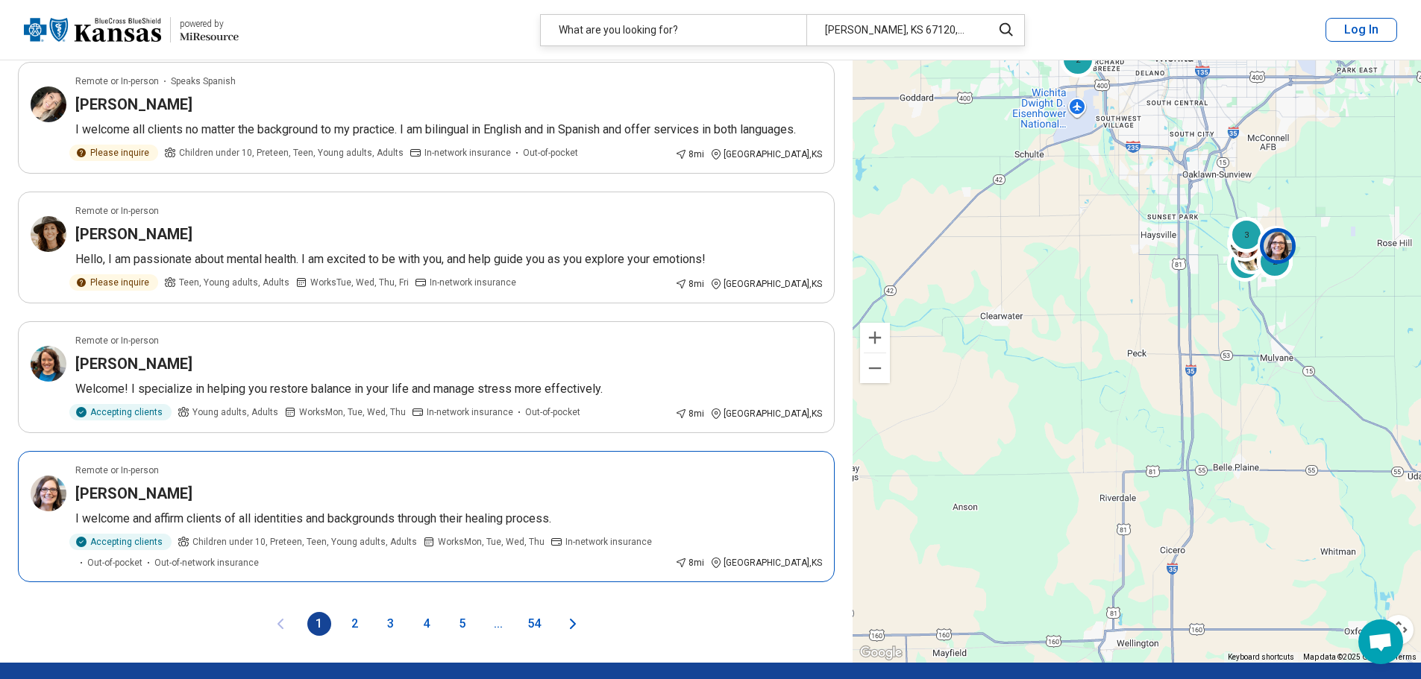
click at [192, 483] on h3 "[PERSON_NAME]" at bounding box center [133, 493] width 117 height 21
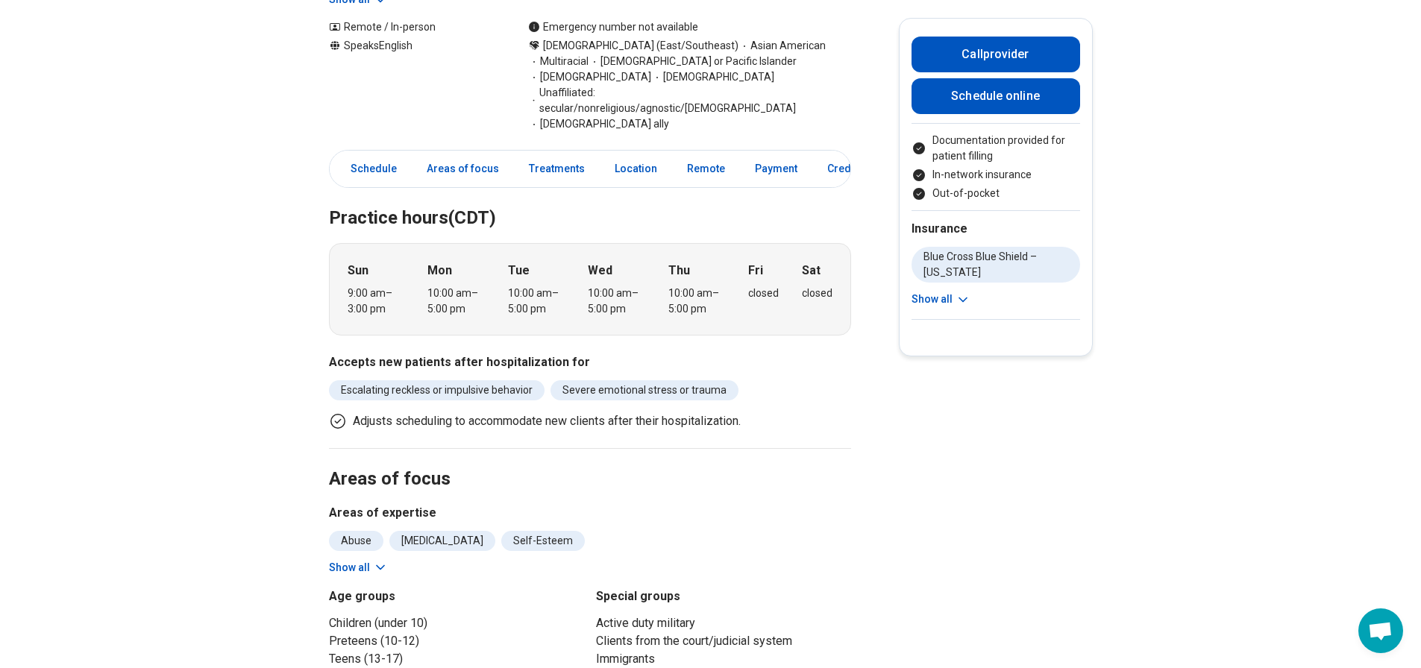
scroll to position [522, 0]
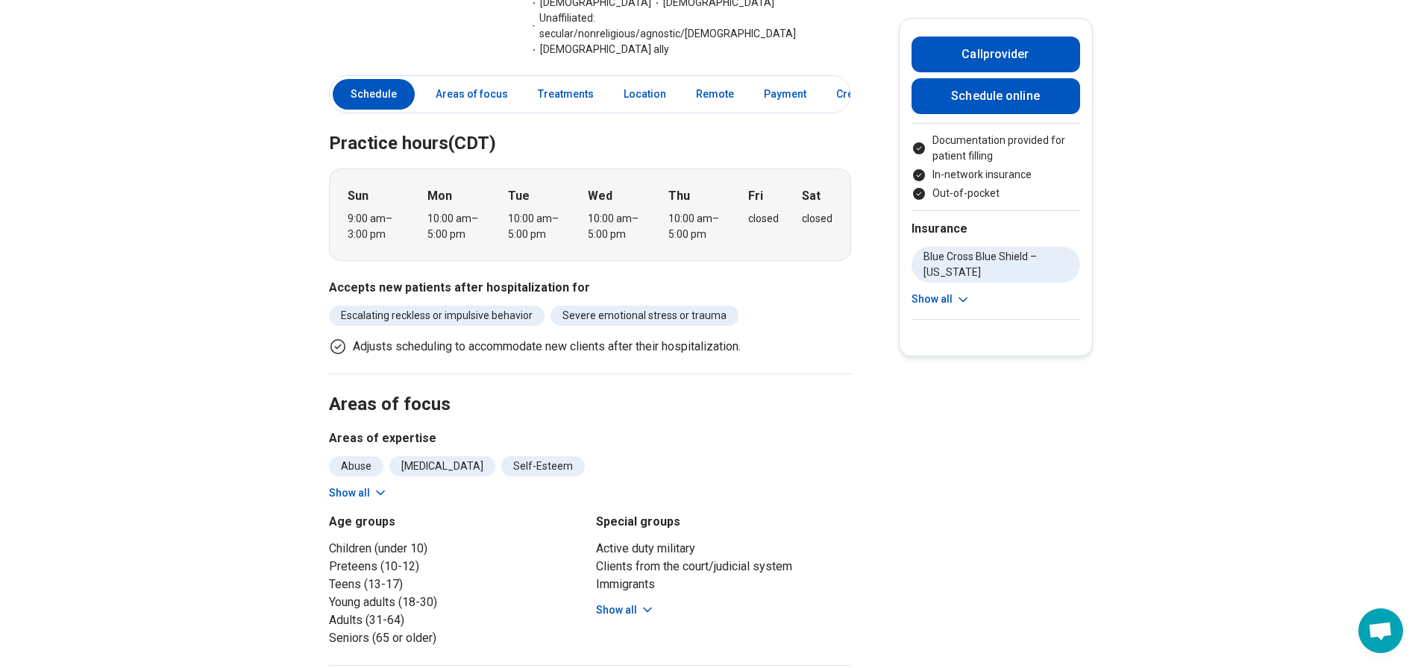
click at [635, 603] on button "Show all" at bounding box center [625, 611] width 59 height 16
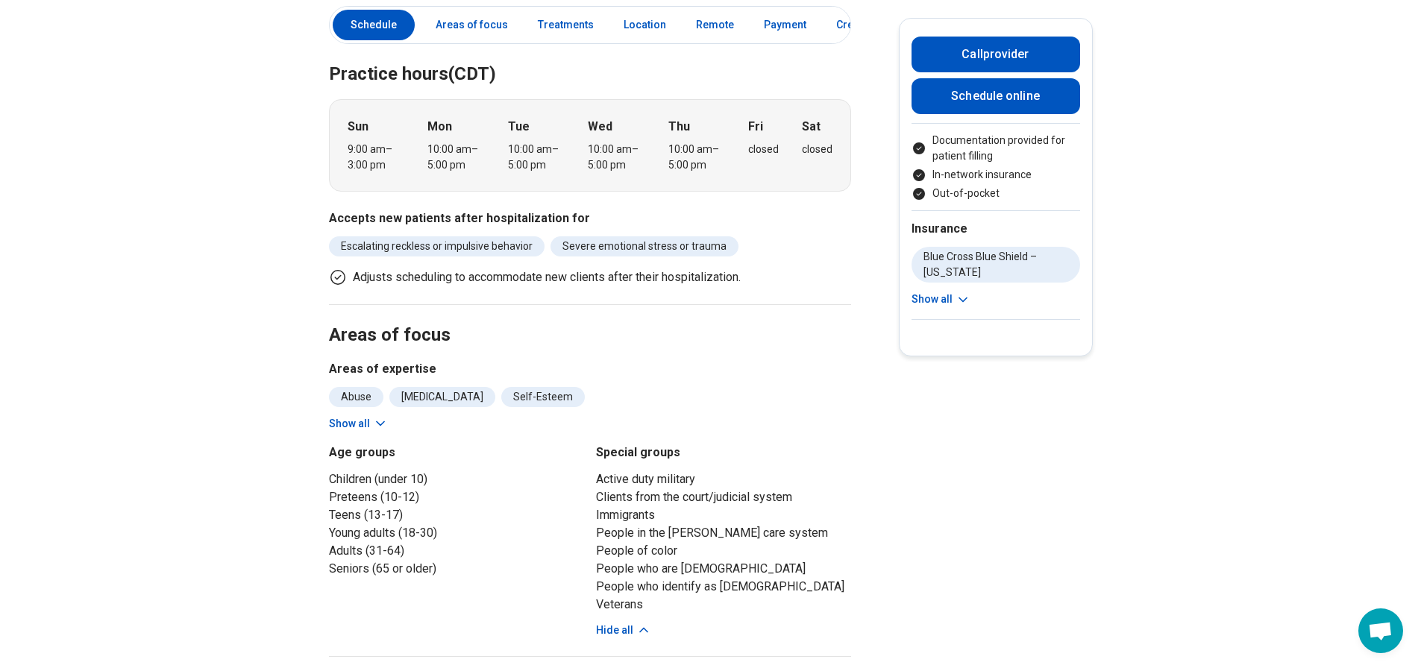
scroll to position [373, 0]
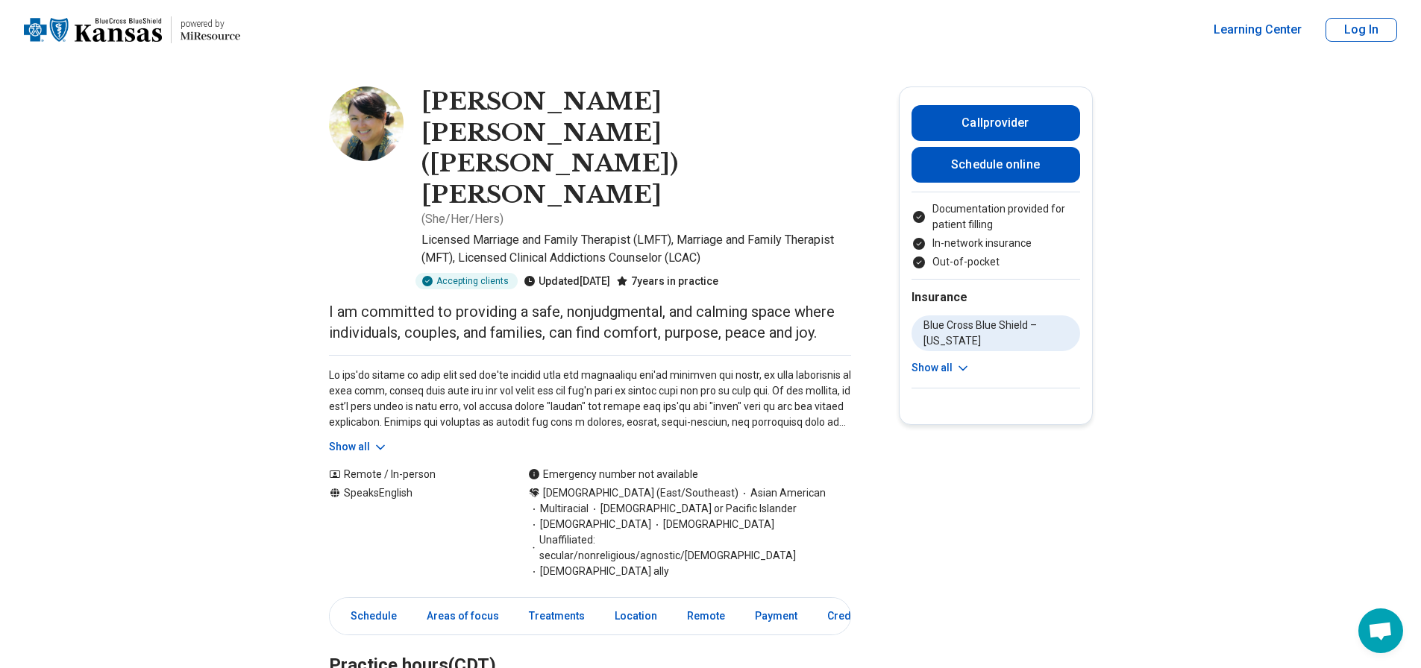
click at [938, 368] on button "Show all" at bounding box center [940, 368] width 59 height 16
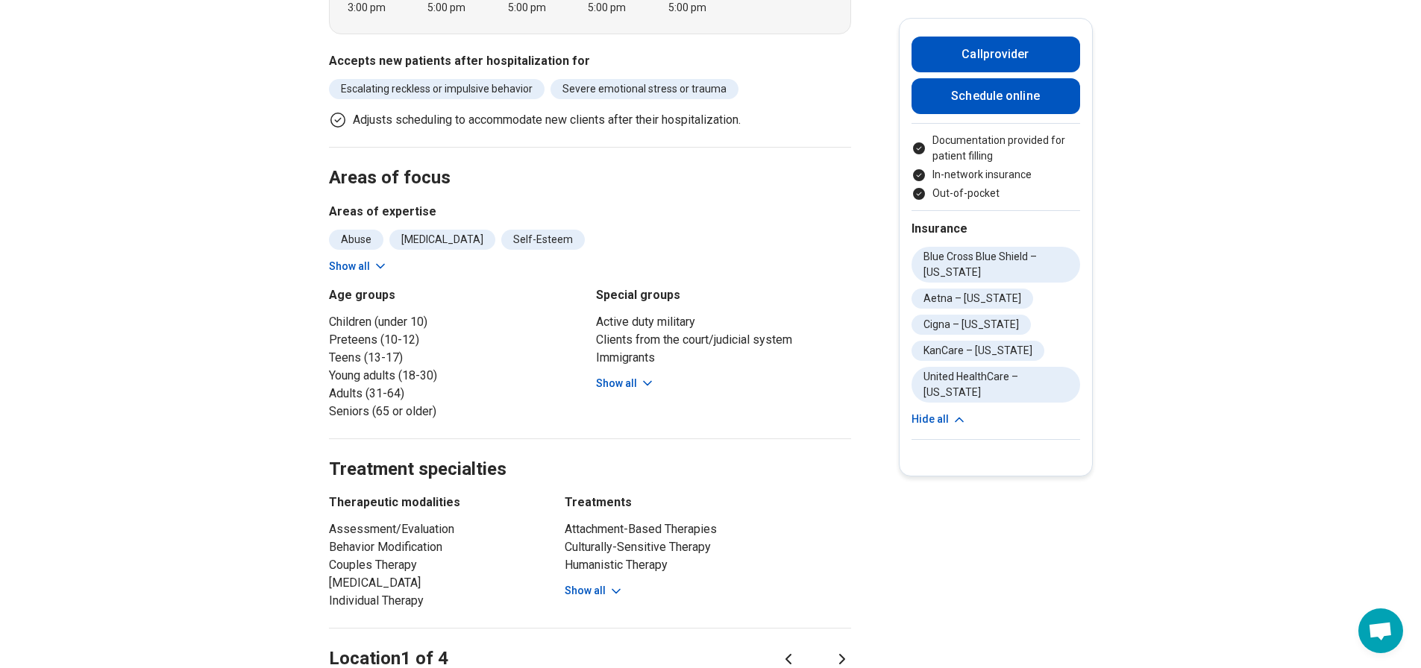
scroll to position [1044, 0]
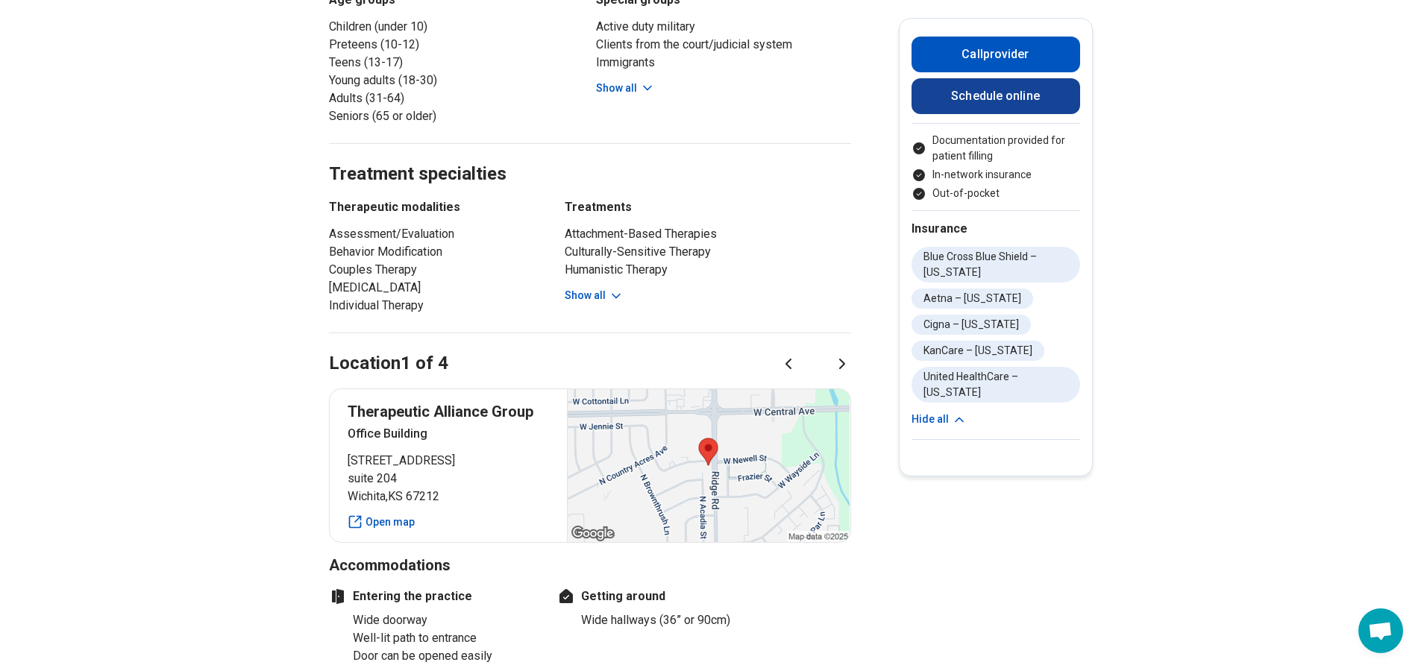
click at [1014, 97] on link "Schedule online" at bounding box center [995, 96] width 169 height 36
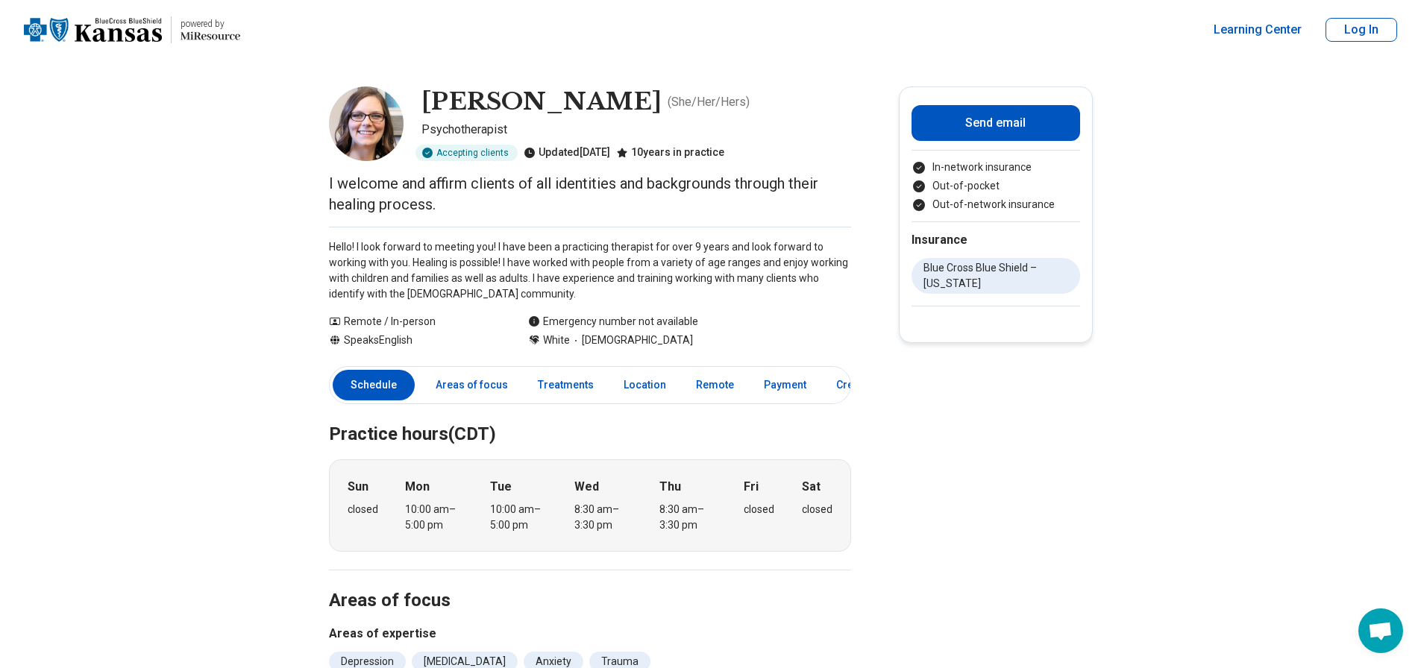
drag, startPoint x: 1252, startPoint y: 525, endPoint x: 1166, endPoint y: 486, distance: 94.1
